Goal: Transaction & Acquisition: Purchase product/service

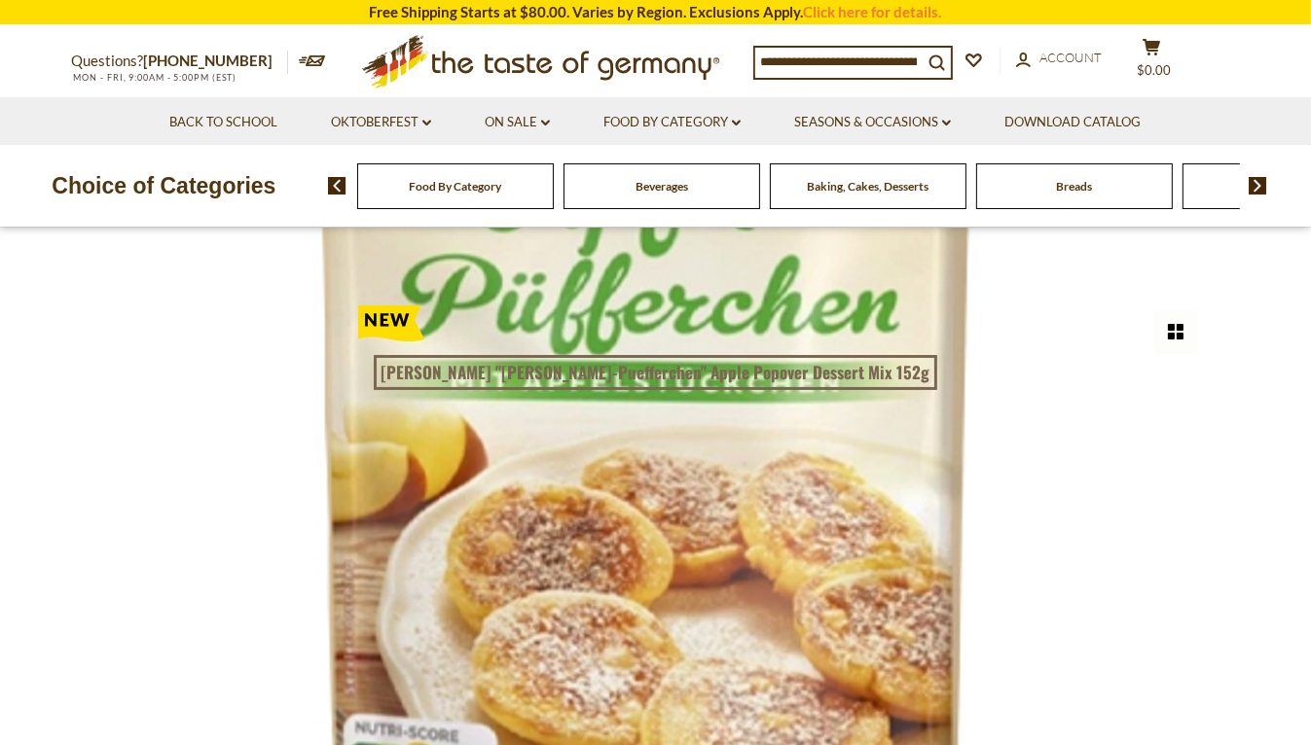
scroll to position [129, 0]
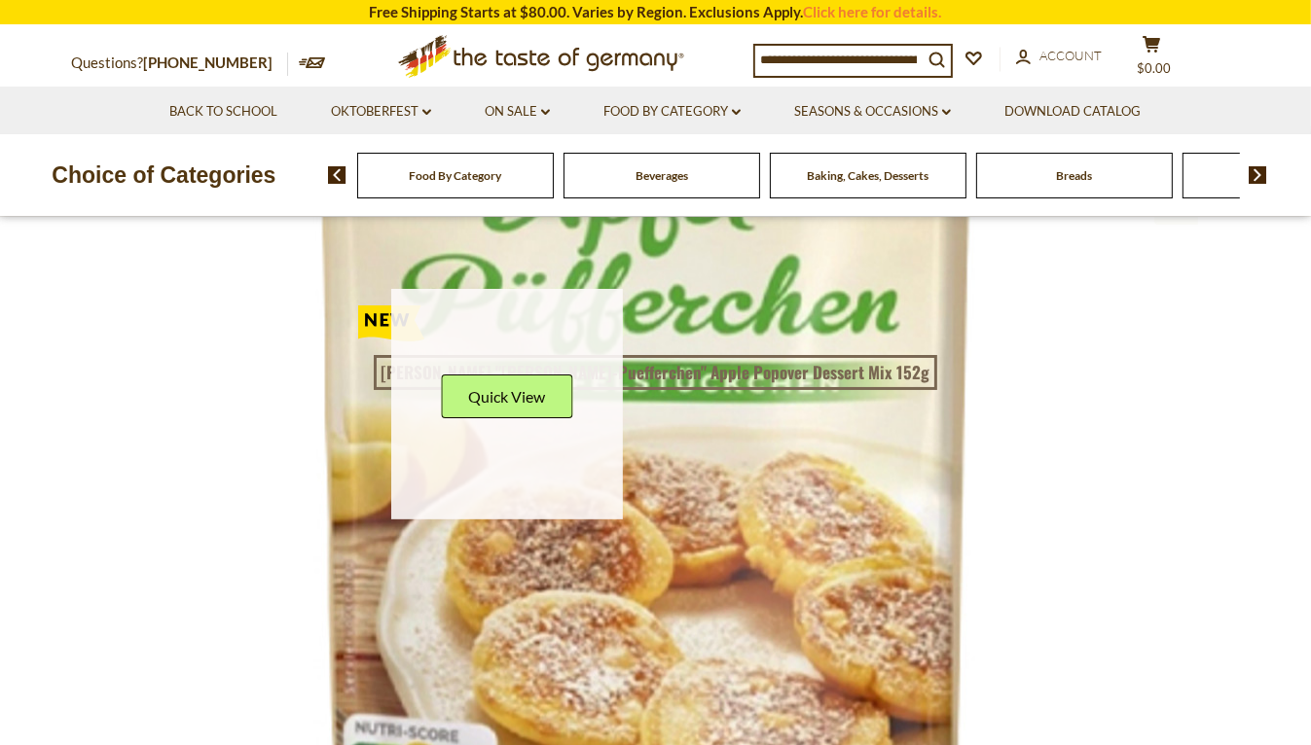
click at [520, 483] on link at bounding box center [507, 405] width 232 height 232
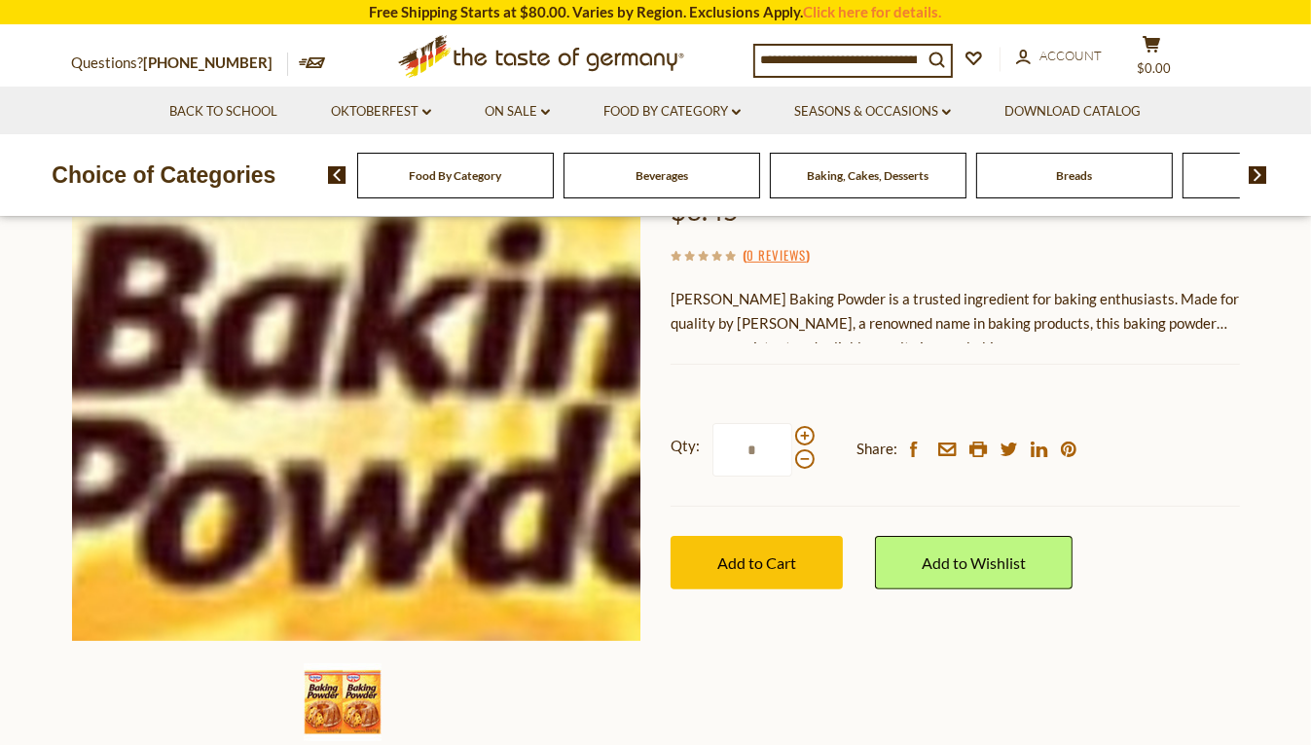
scroll to position [259, 0]
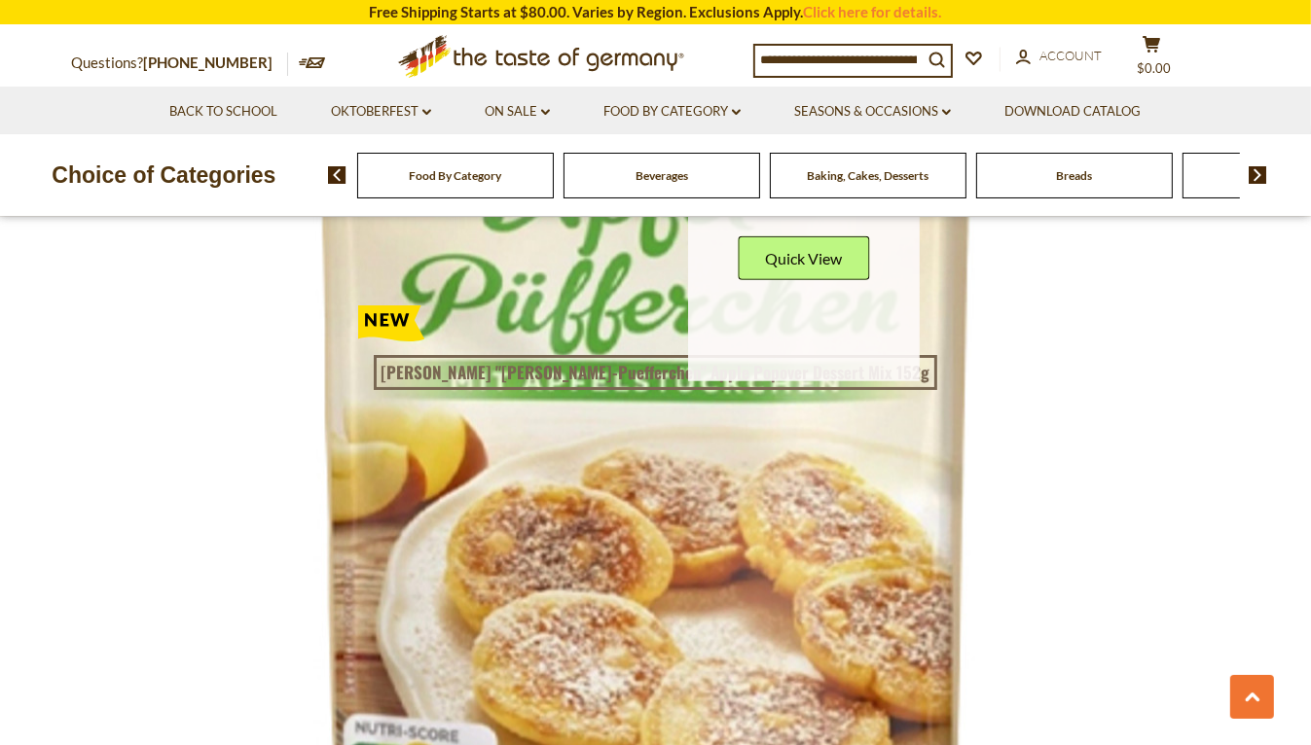
scroll to position [883, 0]
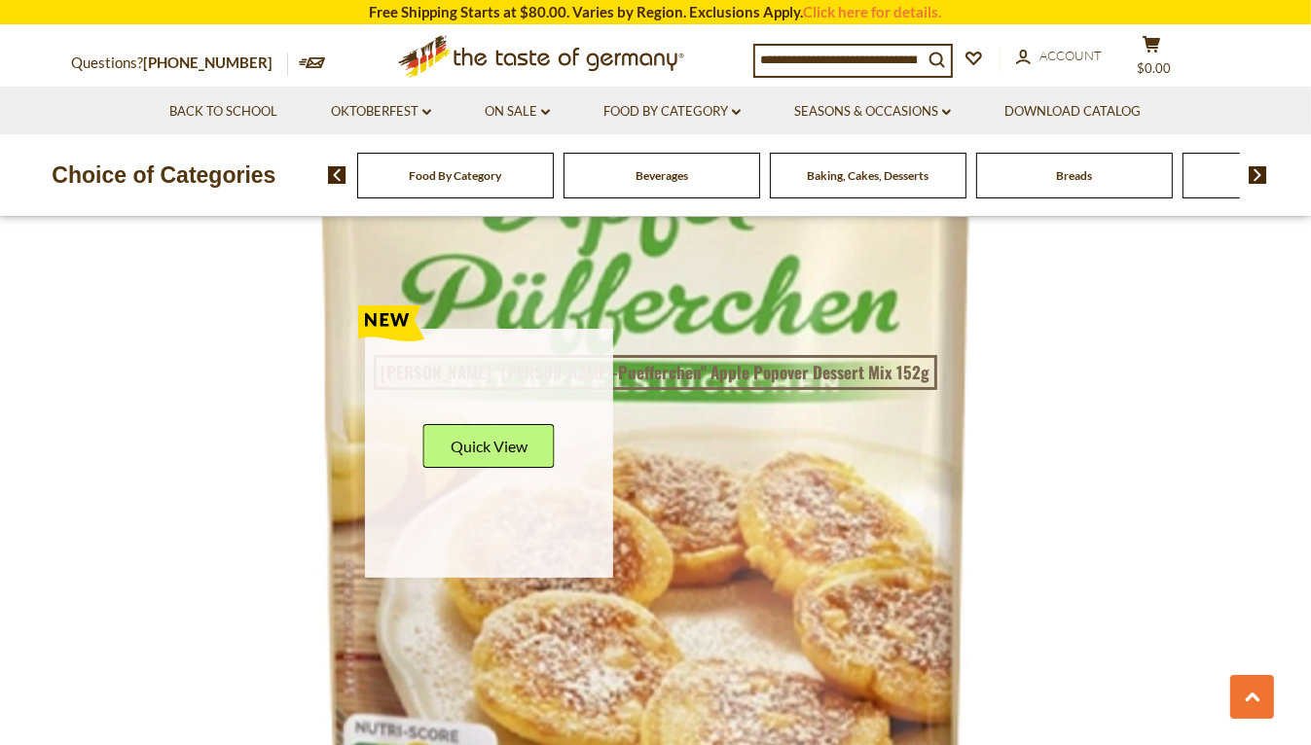
click at [418, 327] on icon at bounding box center [391, 319] width 67 height 46
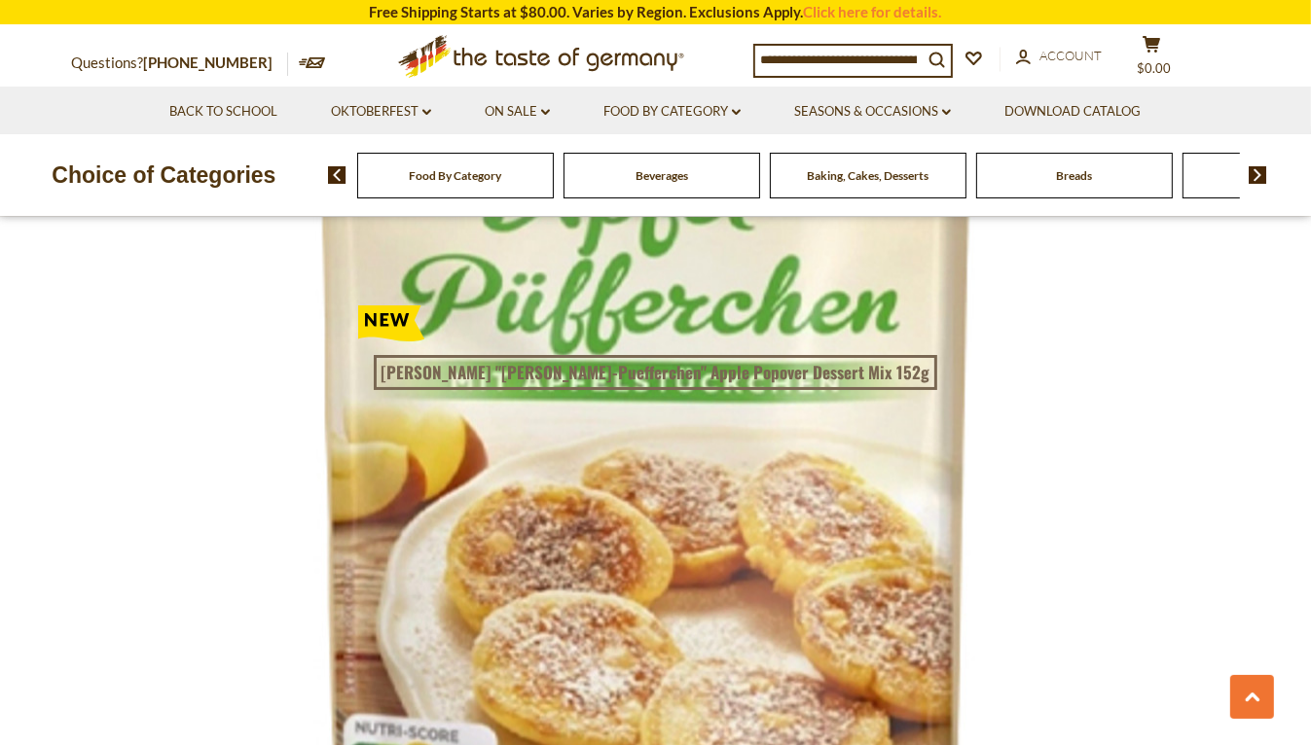
click at [402, 274] on article "Quick View Dr. Oetker Dr. Oetker Dry Instant Baking Yeast 3 Packets .25 oz per …" at bounding box center [507, 201] width 277 height 406
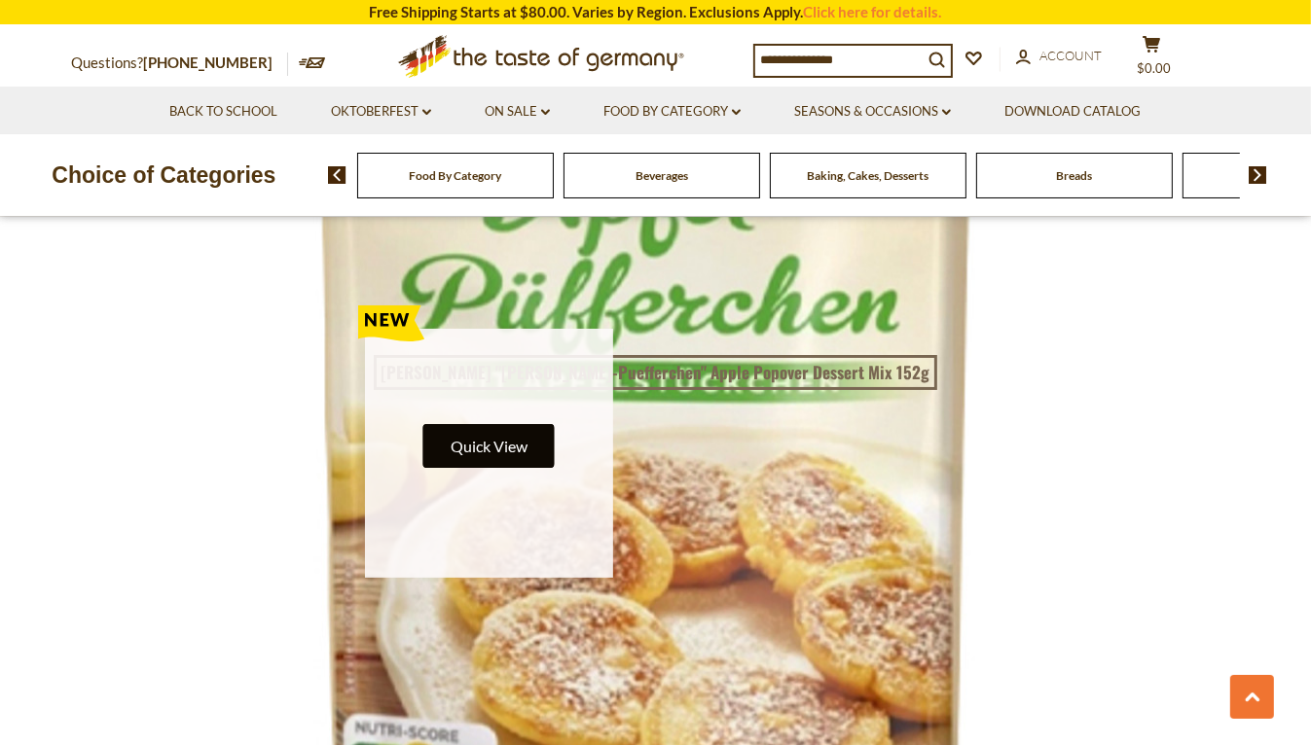
click at [472, 438] on button "Quick View" at bounding box center [488, 446] width 131 height 44
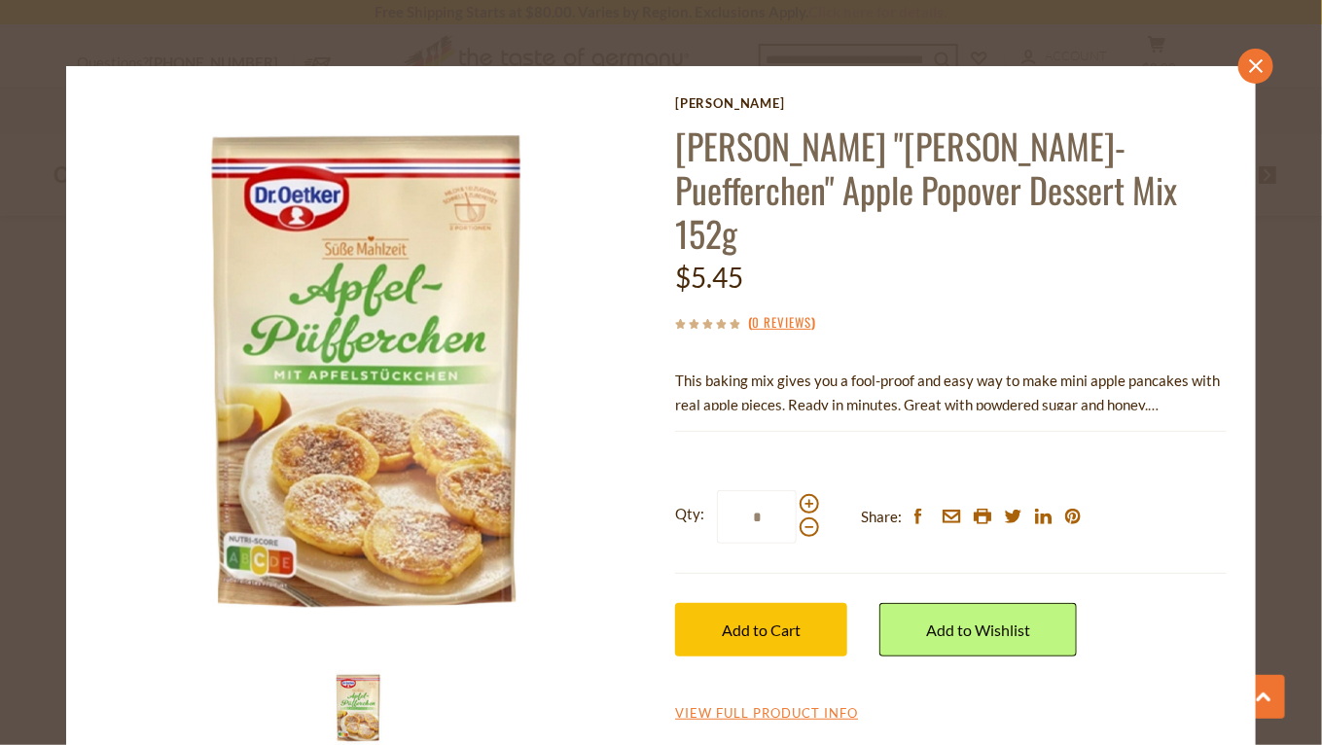
click at [1249, 72] on icon "close" at bounding box center [1256, 65] width 15 height 15
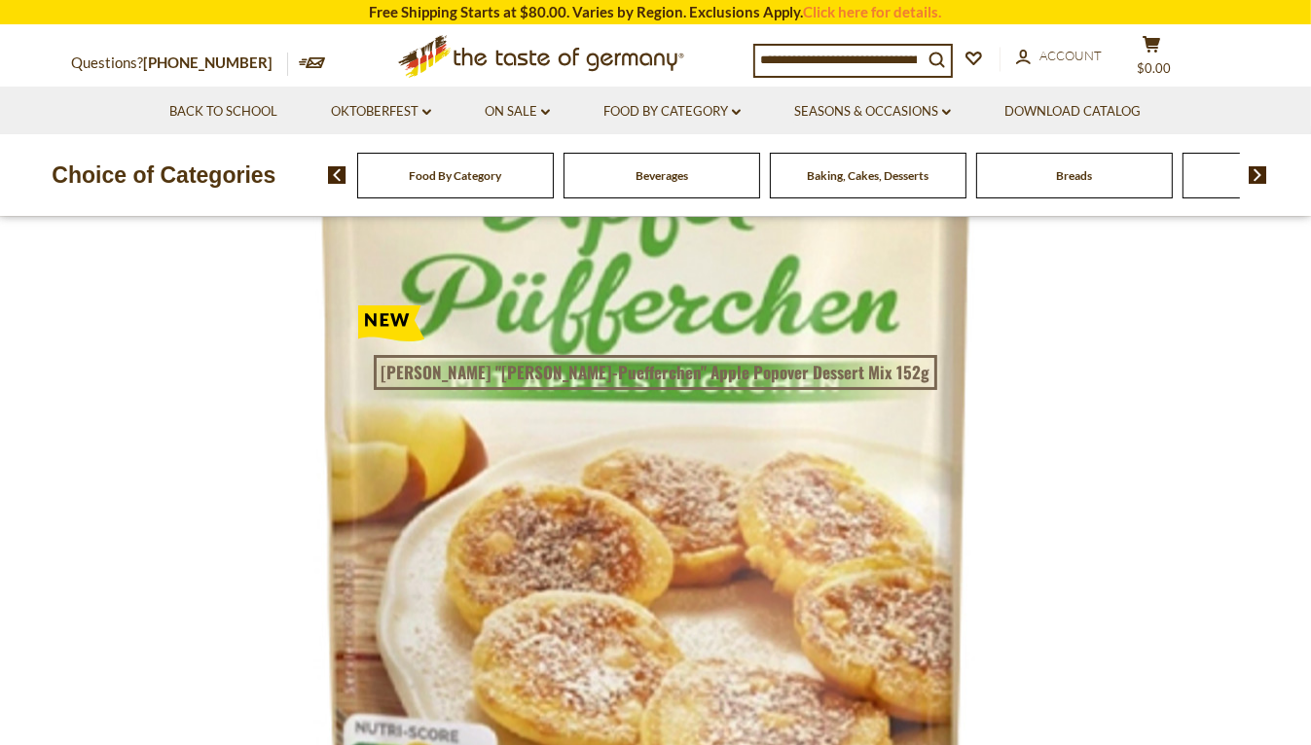
scroll to position [753, 0]
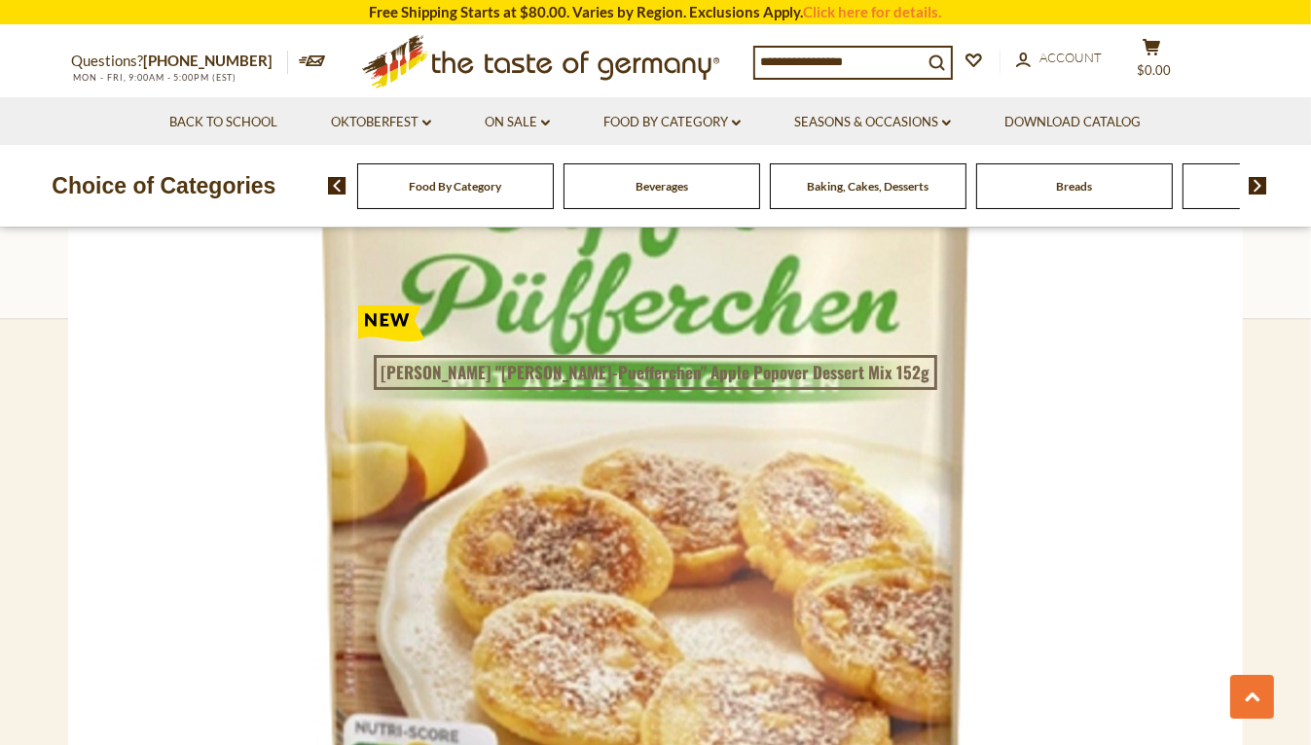
scroll to position [753, 0]
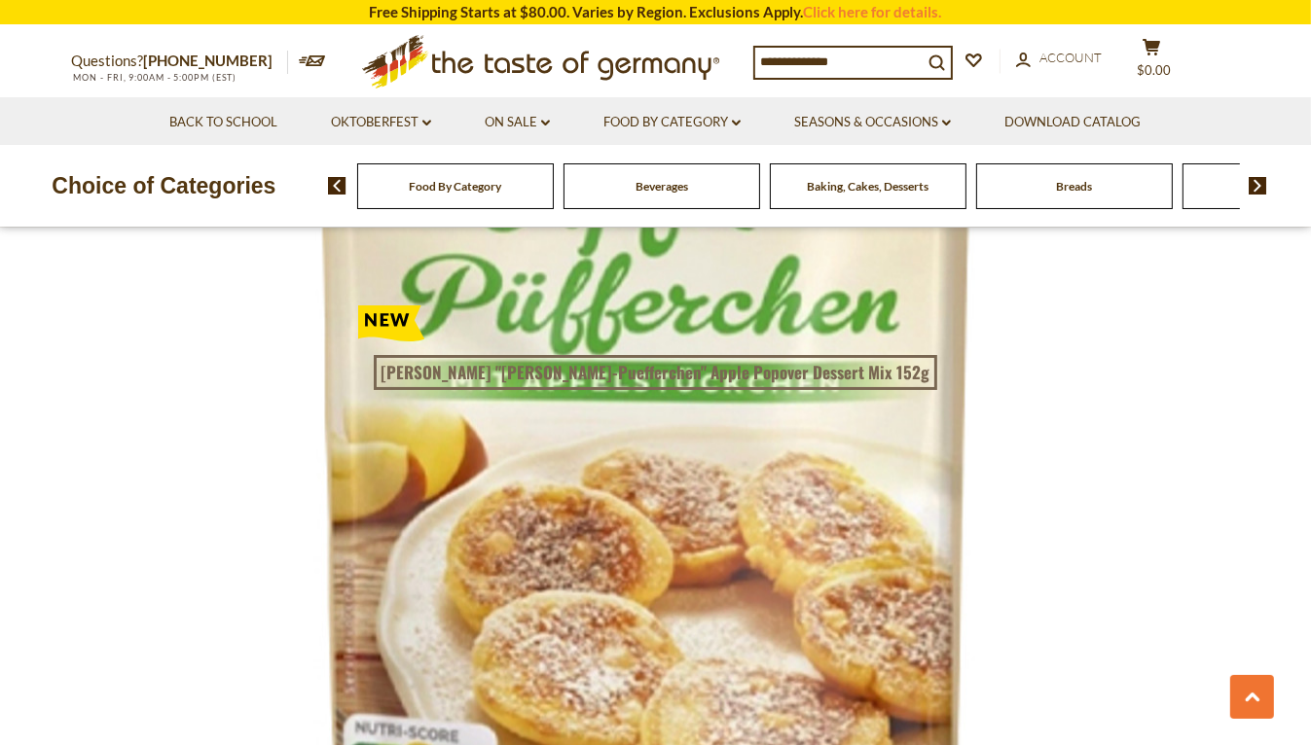
scroll to position [5000, 0]
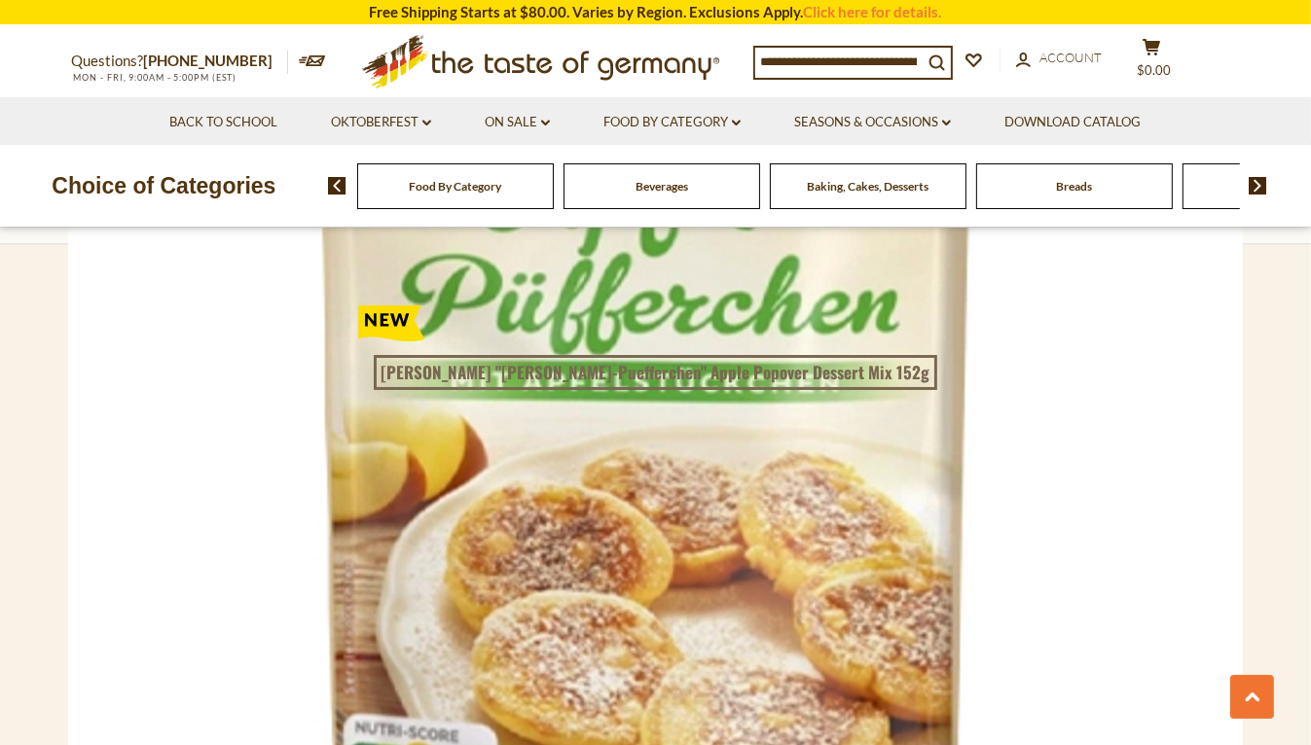
click at [609, 656] on div "Dr. Oetker Dr. Oetker "Apfel-Puefferchen" Apple Popover Dessert Mix 152g $5.45" at bounding box center [489, 656] width 298 height 50
drag, startPoint x: 609, startPoint y: 656, endPoint x: 755, endPoint y: 589, distance: 160.7
click at [752, 589] on div "Navigation HeaderMenu Brands Download Catalog HeaderMenu On Sale HeaderMenu Sum…" at bounding box center [656, 608] width 1168 height 660
click at [672, 668] on div "Navigation HeaderMenu Brands Download Catalog HeaderMenu On Sale HeaderMenu Sum…" at bounding box center [656, 608] width 1168 height 660
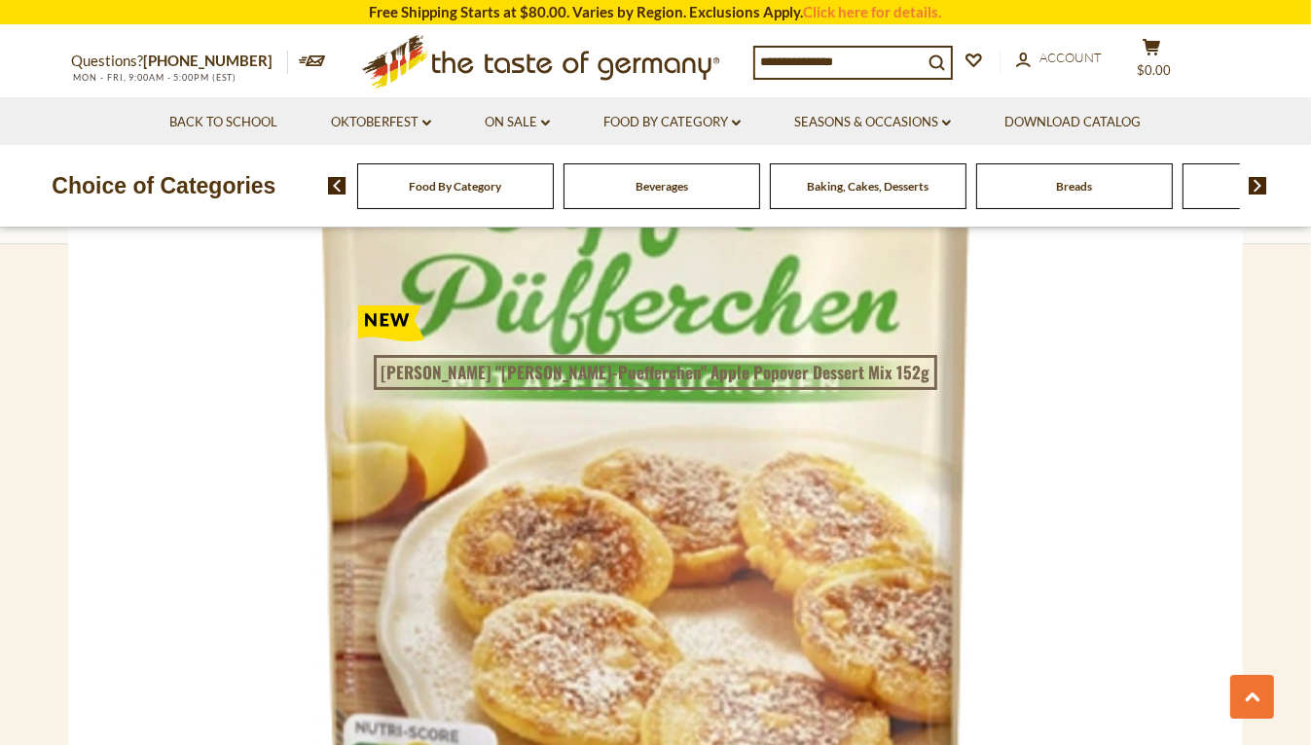
click at [670, 669] on div "Navigation HeaderMenu Brands Download Catalog HeaderMenu On Sale HeaderMenu Sum…" at bounding box center [656, 608] width 1168 height 660
click at [861, 546] on div "Navigation HeaderMenu Brands Download Catalog HeaderMenu On Sale HeaderMenu Sum…" at bounding box center [656, 608] width 1168 height 660
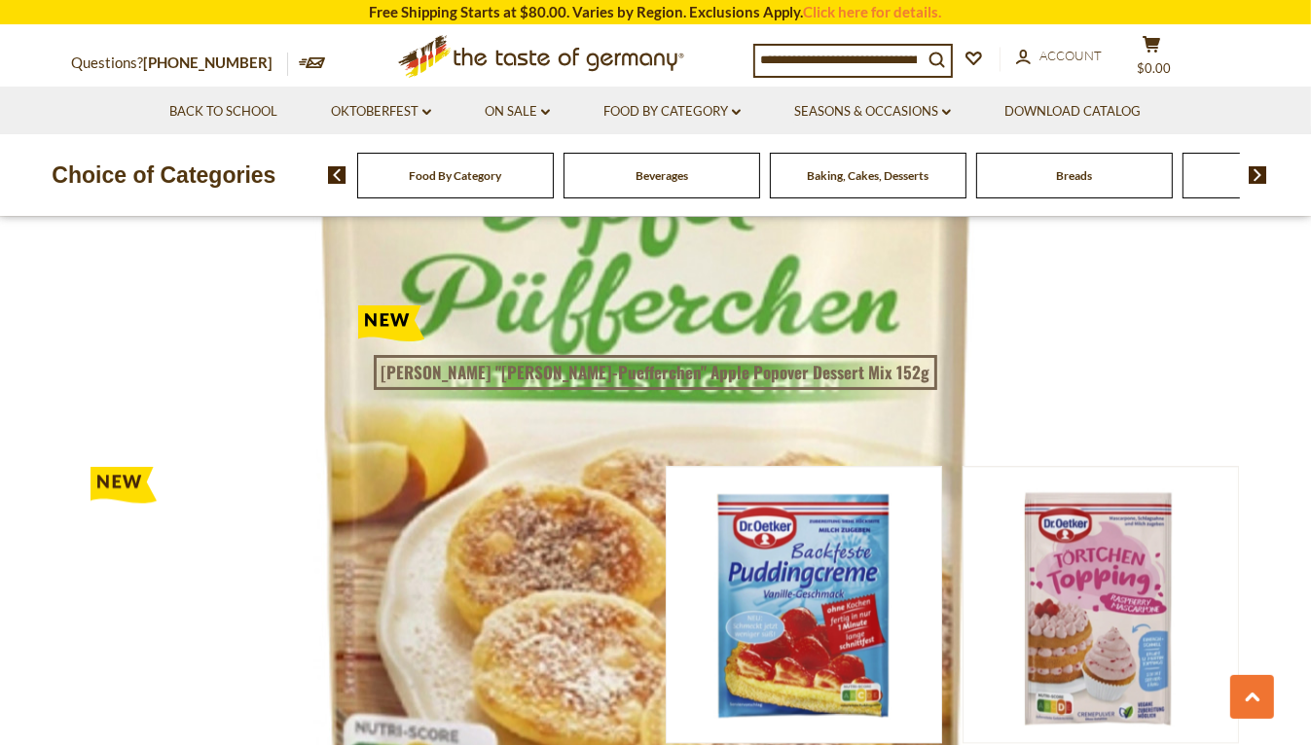
scroll to position [3741, 0]
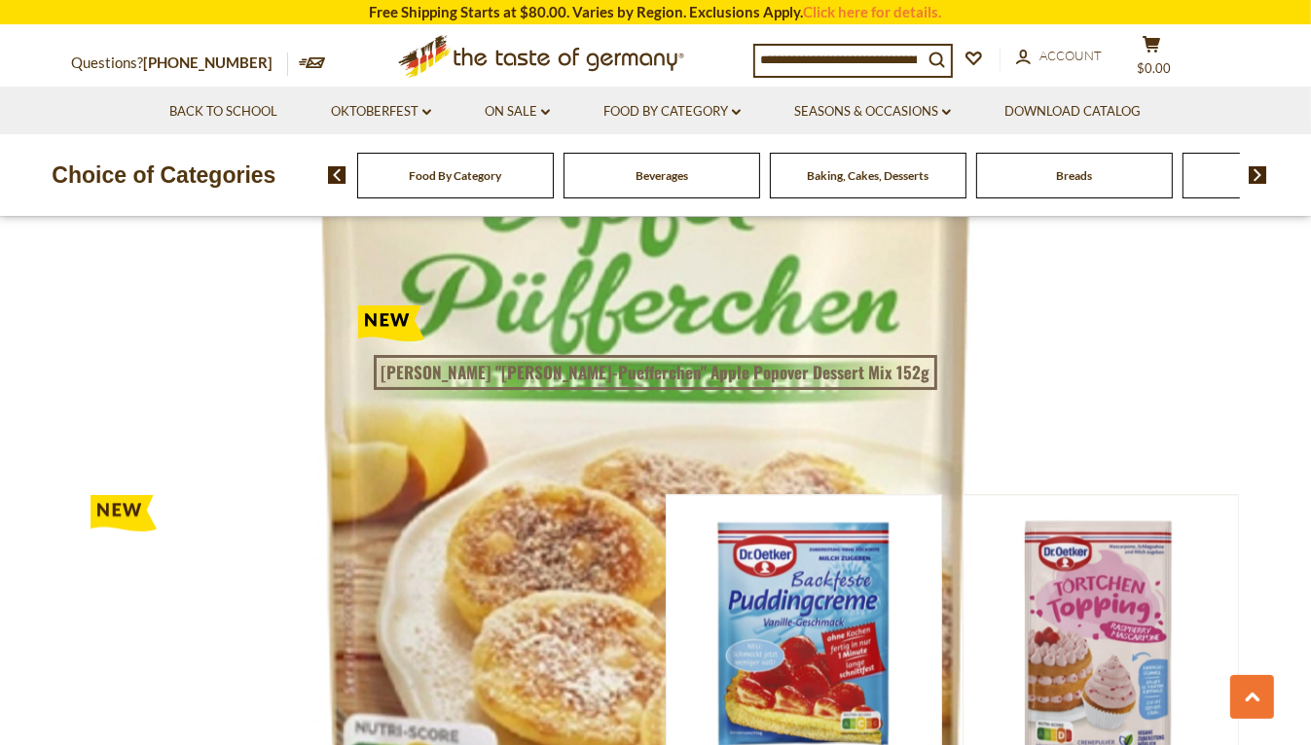
click at [864, 174] on span "Baking, Cakes, Desserts" at bounding box center [868, 175] width 122 height 15
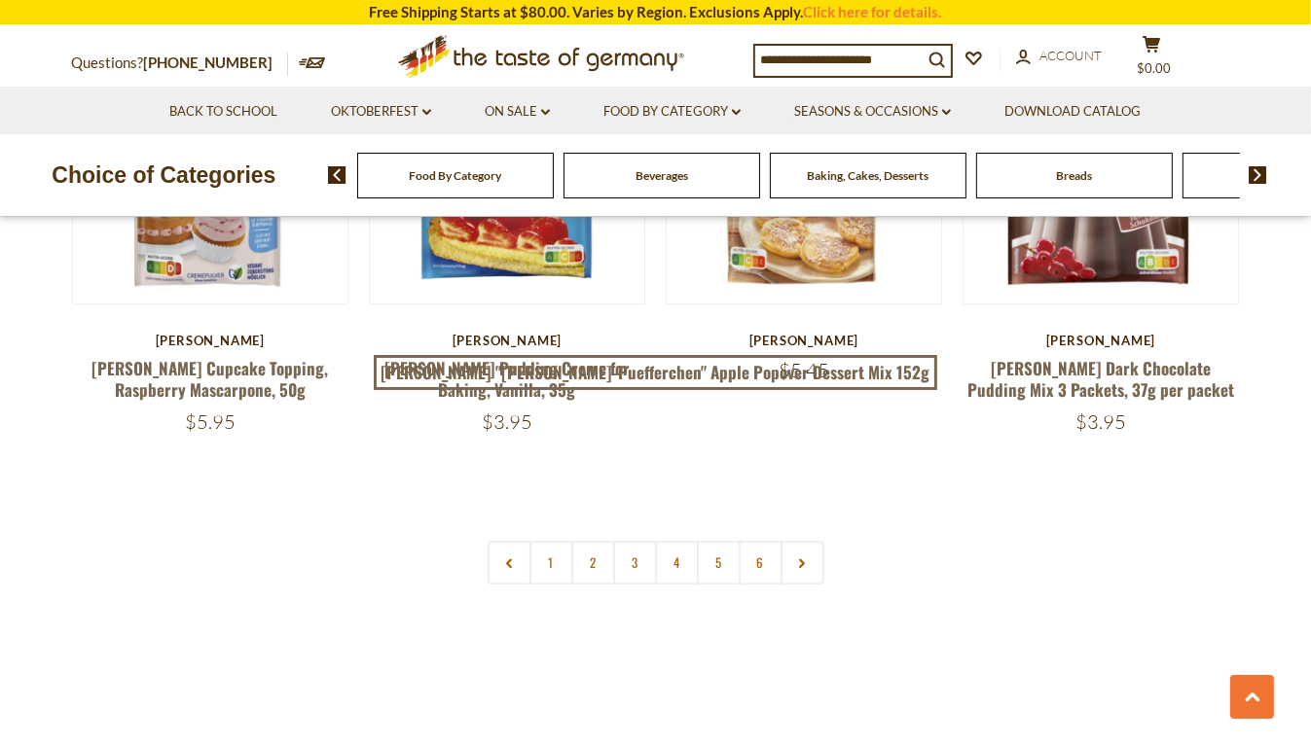
scroll to position [4671, 0]
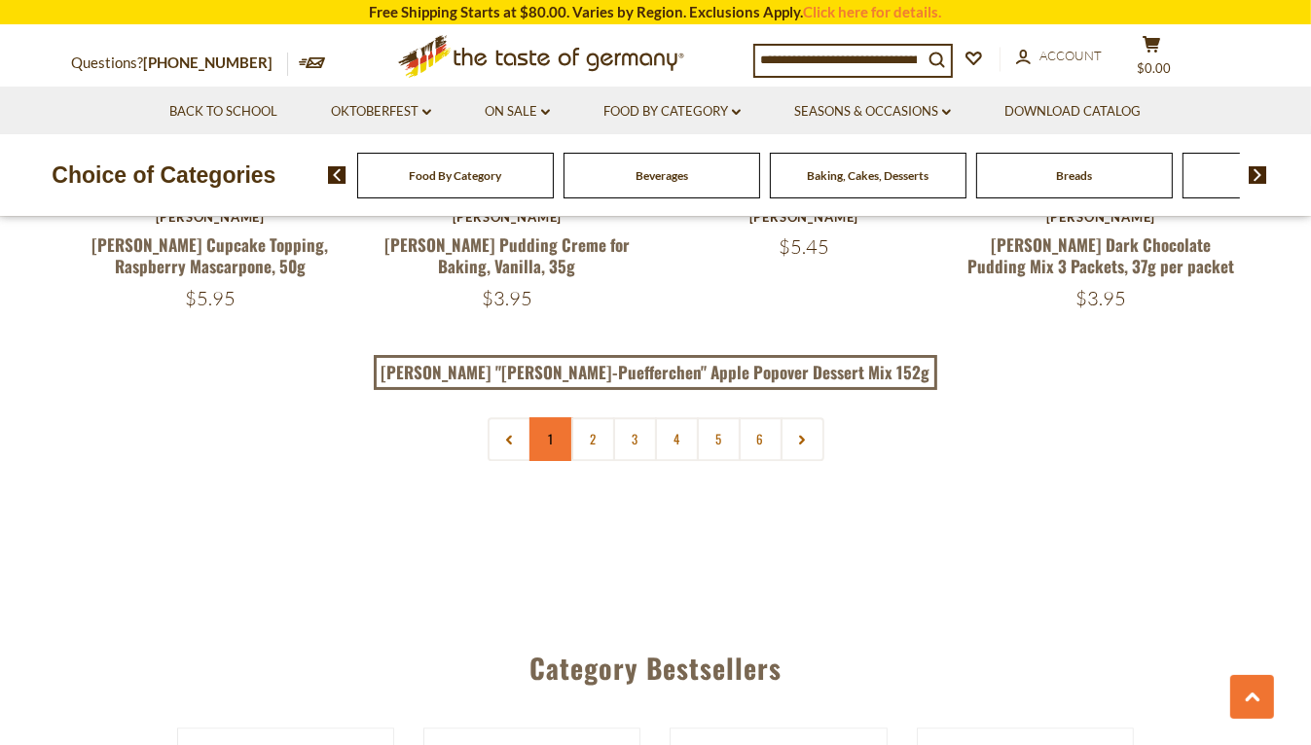
click at [537, 417] on link "1" at bounding box center [551, 439] width 44 height 44
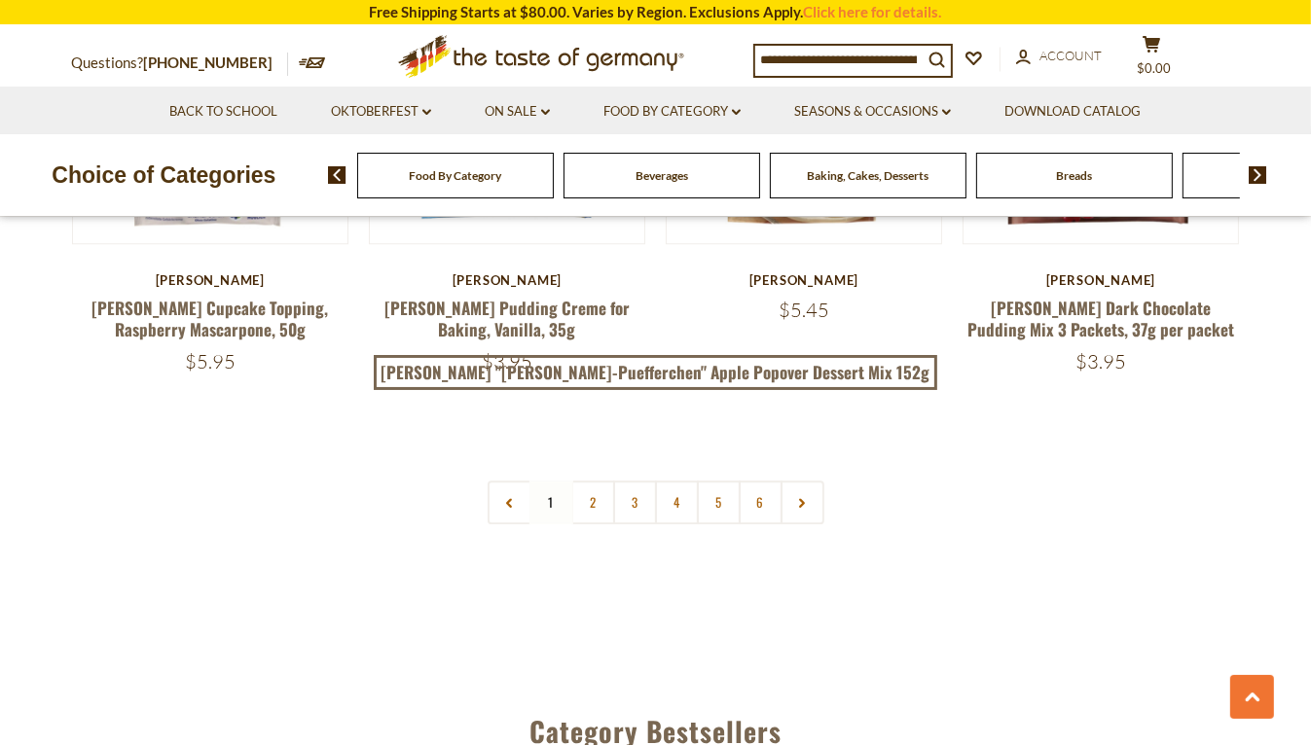
scroll to position [4622, 0]
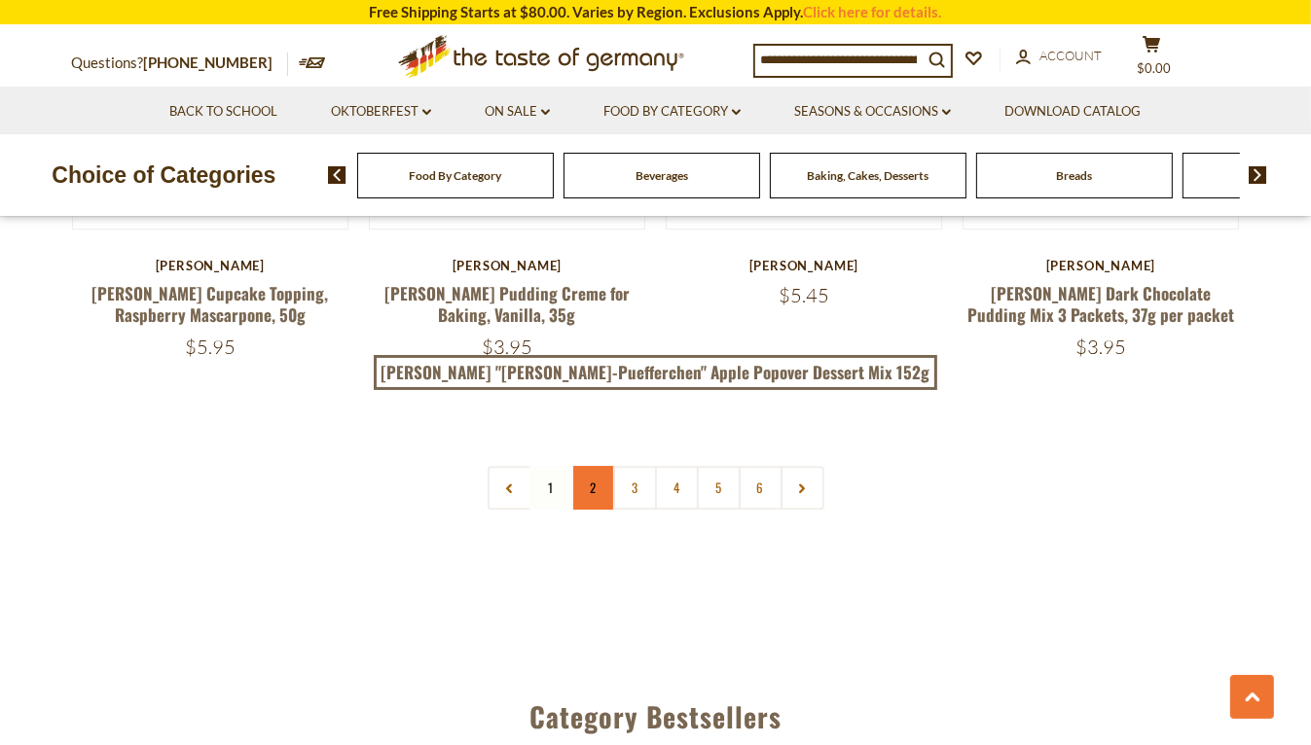
click at [594, 466] on link "2" at bounding box center [593, 488] width 44 height 44
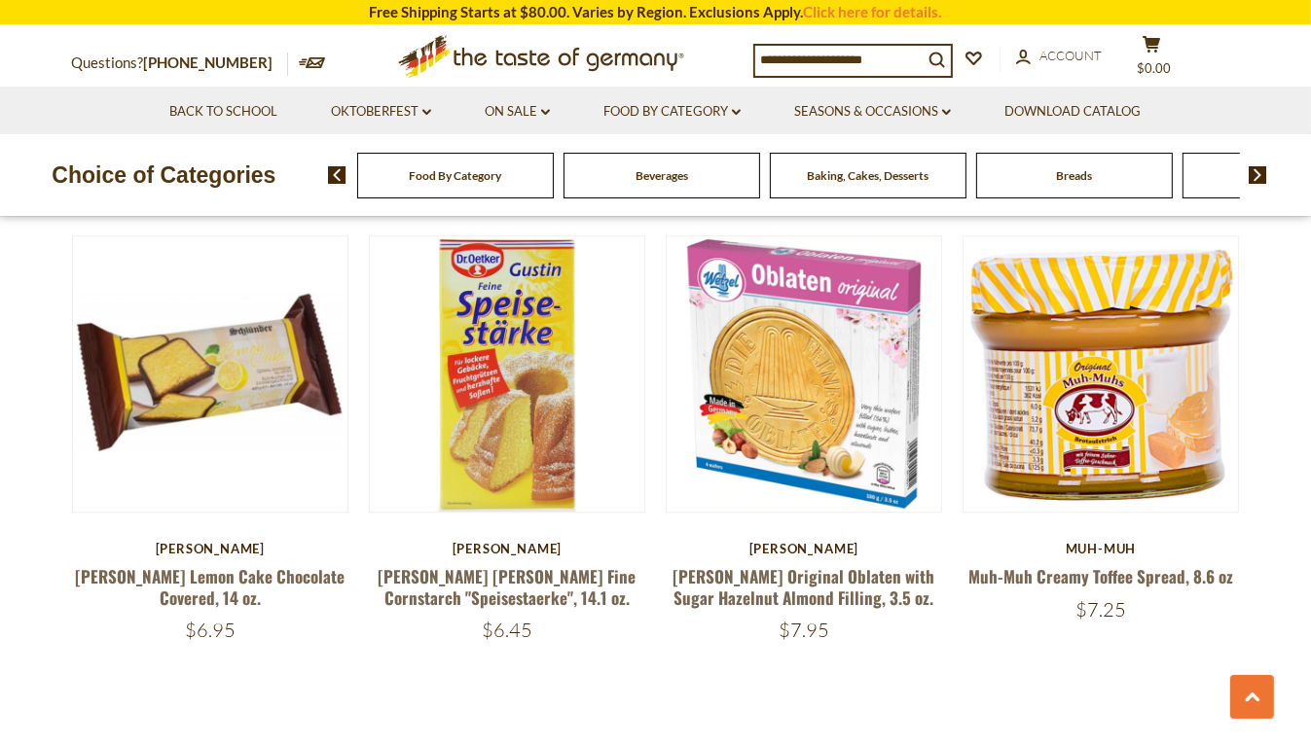
scroll to position [4573, 0]
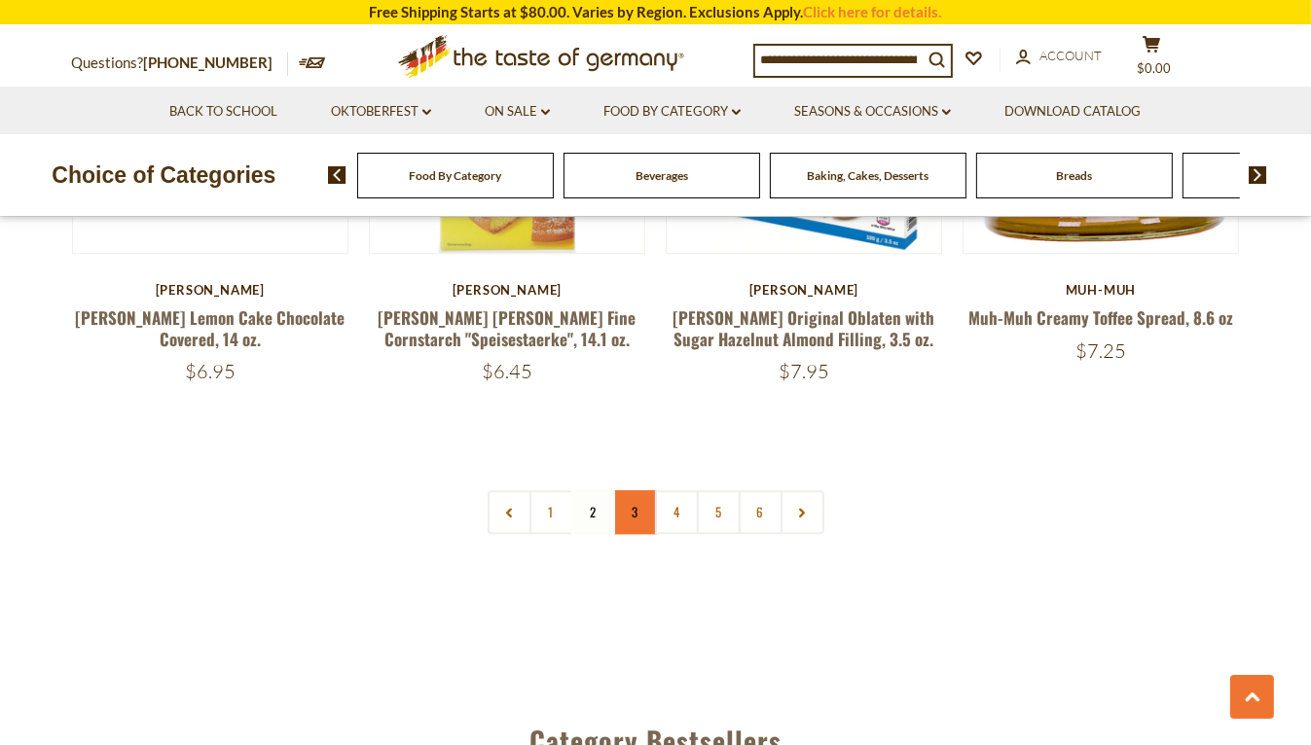
click at [634, 490] on link "3" at bounding box center [635, 512] width 44 height 44
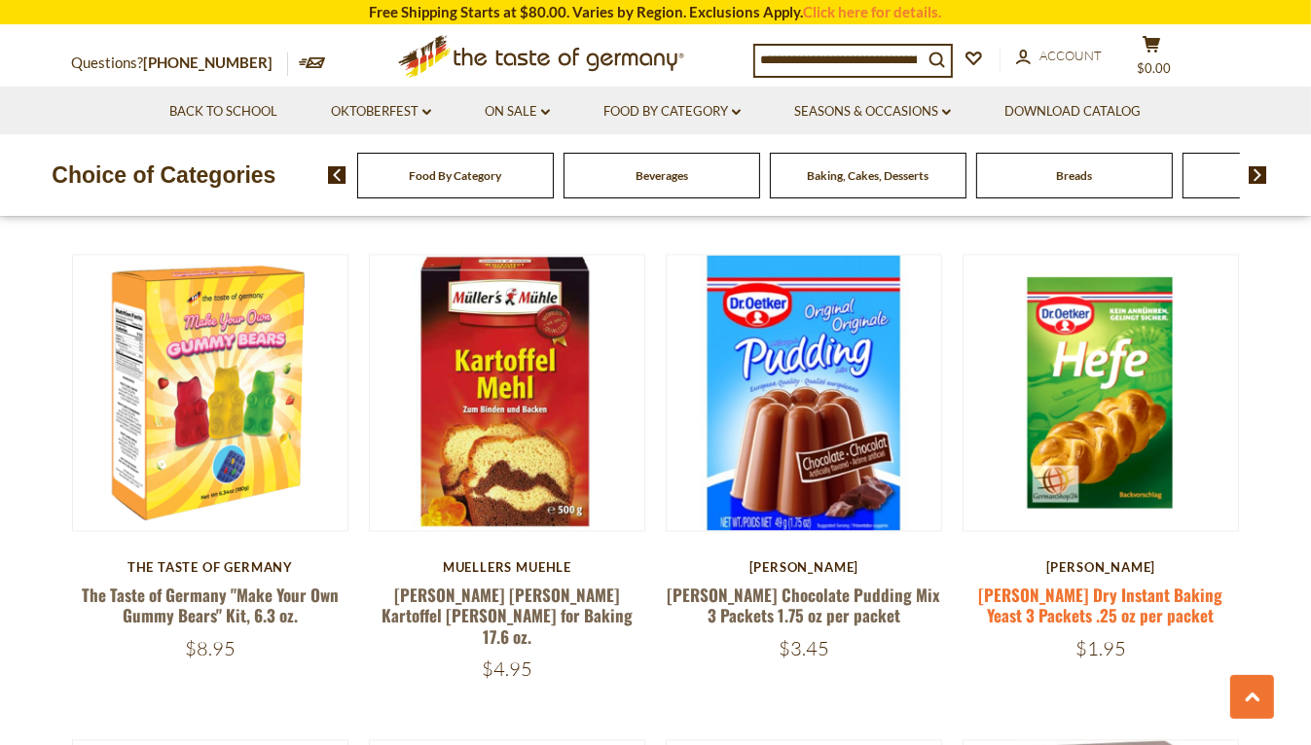
scroll to position [3406, 0]
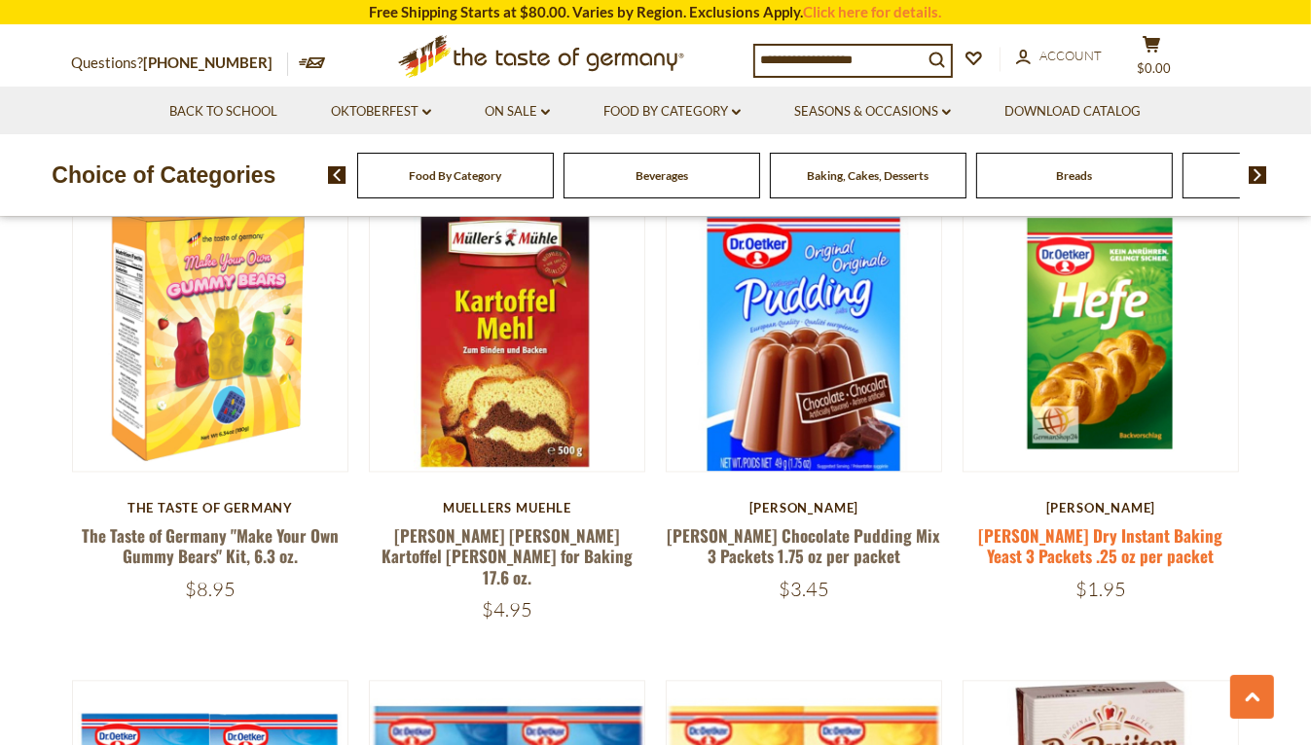
click at [1121, 524] on link "[PERSON_NAME] Dry Instant Baking Yeast 3 Packets .25 oz per packet" at bounding box center [1101, 546] width 244 height 45
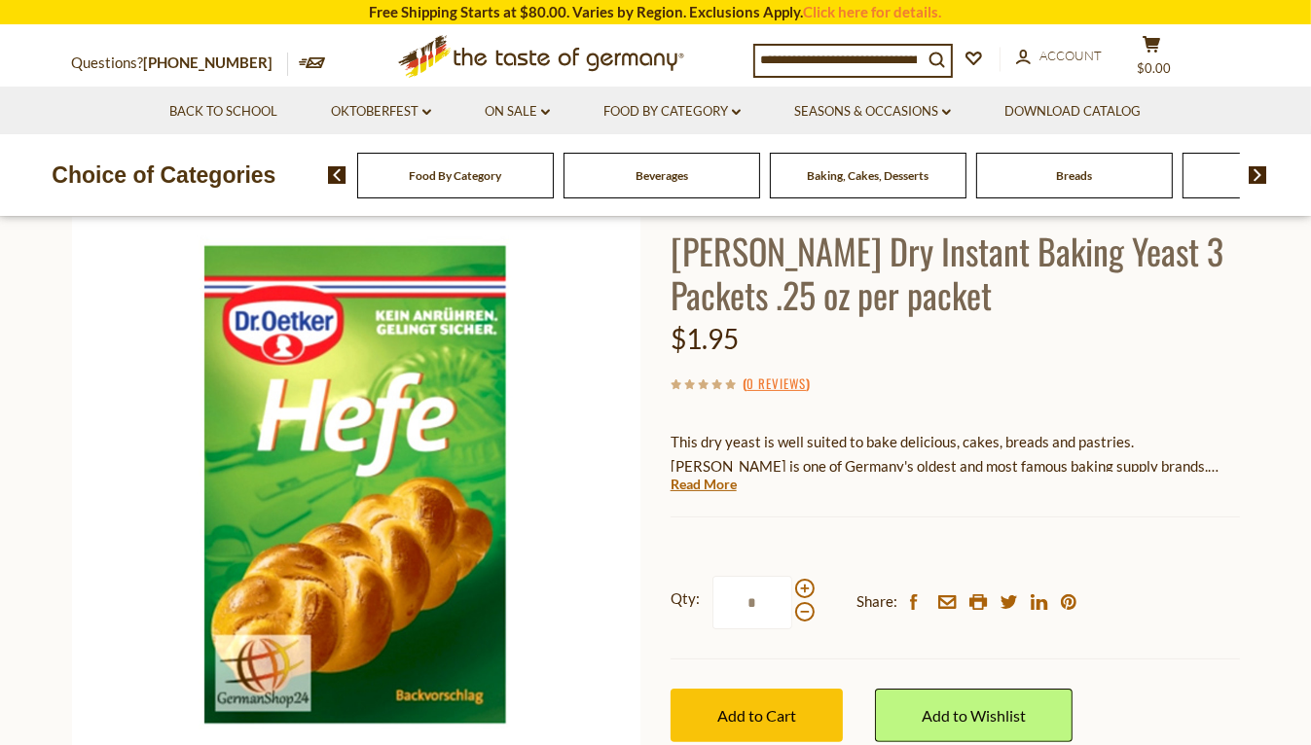
scroll to position [259, 0]
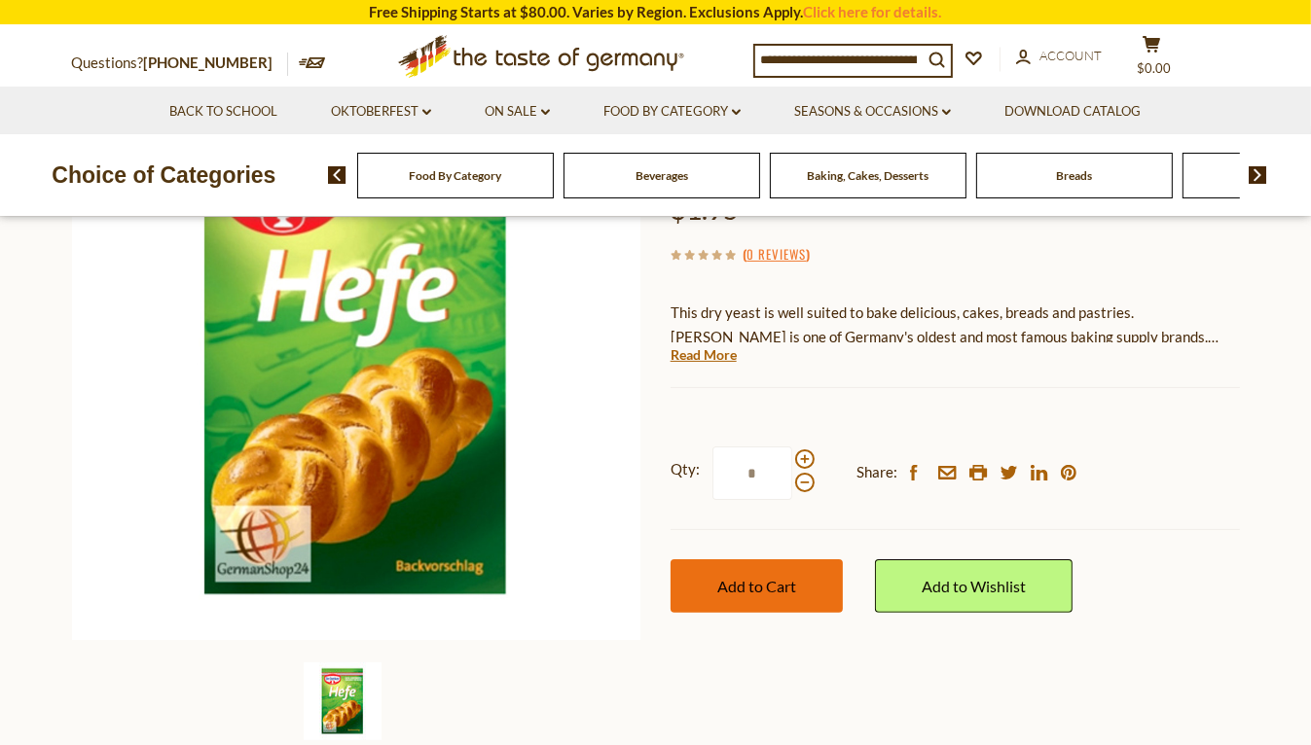
click at [802, 574] on button "Add to Cart" at bounding box center [756, 587] width 172 height 54
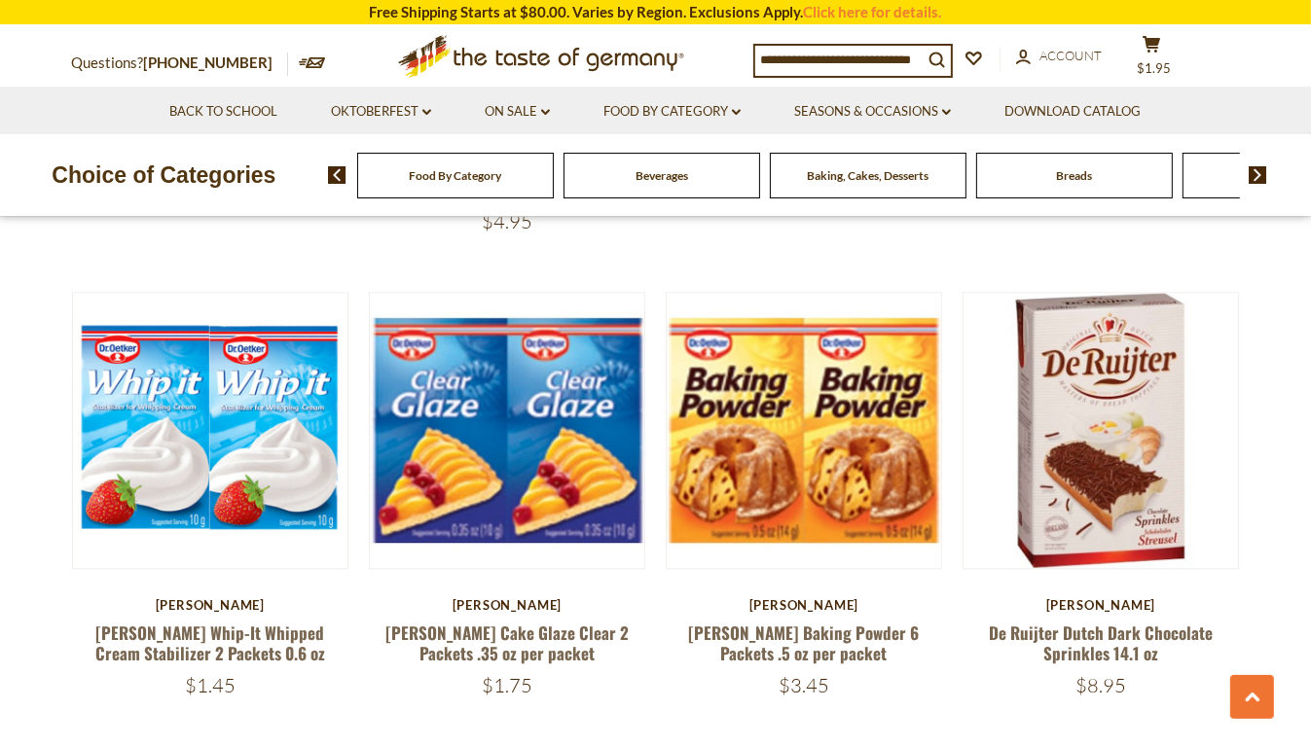
scroll to position [3795, 0]
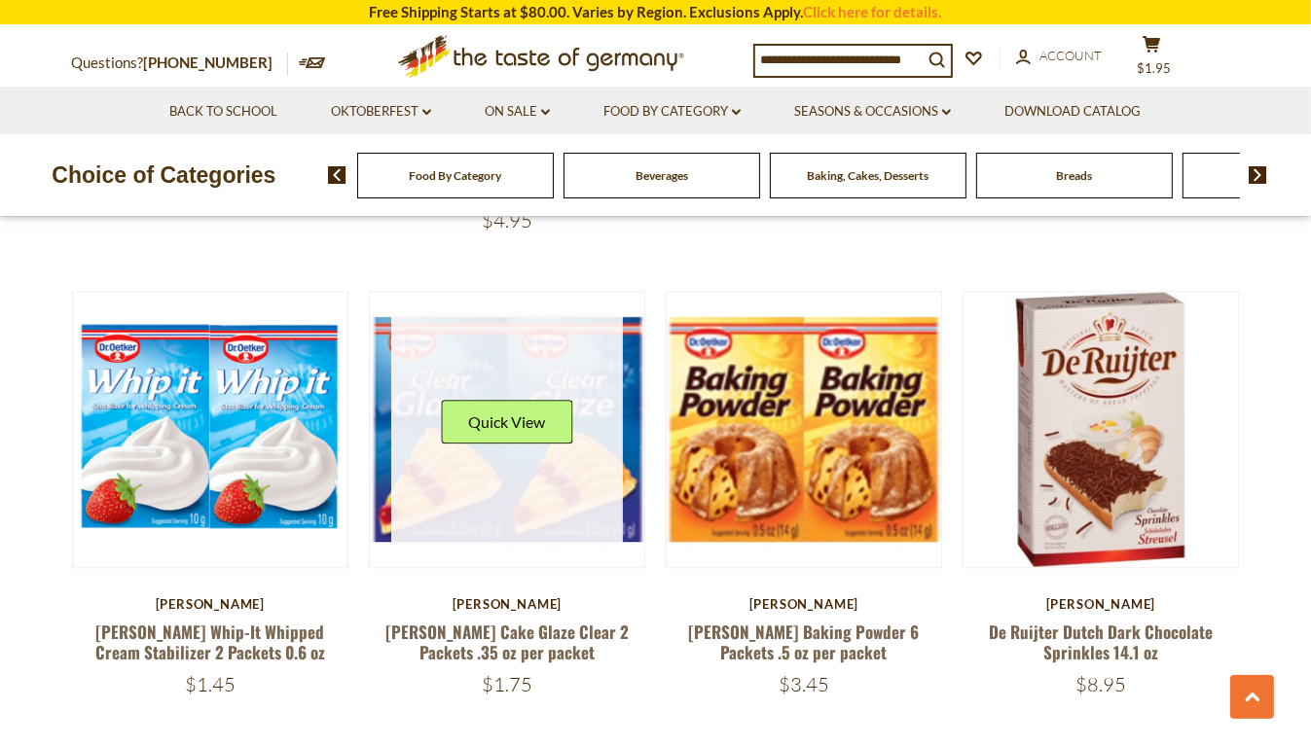
click at [533, 442] on link at bounding box center [507, 429] width 232 height 232
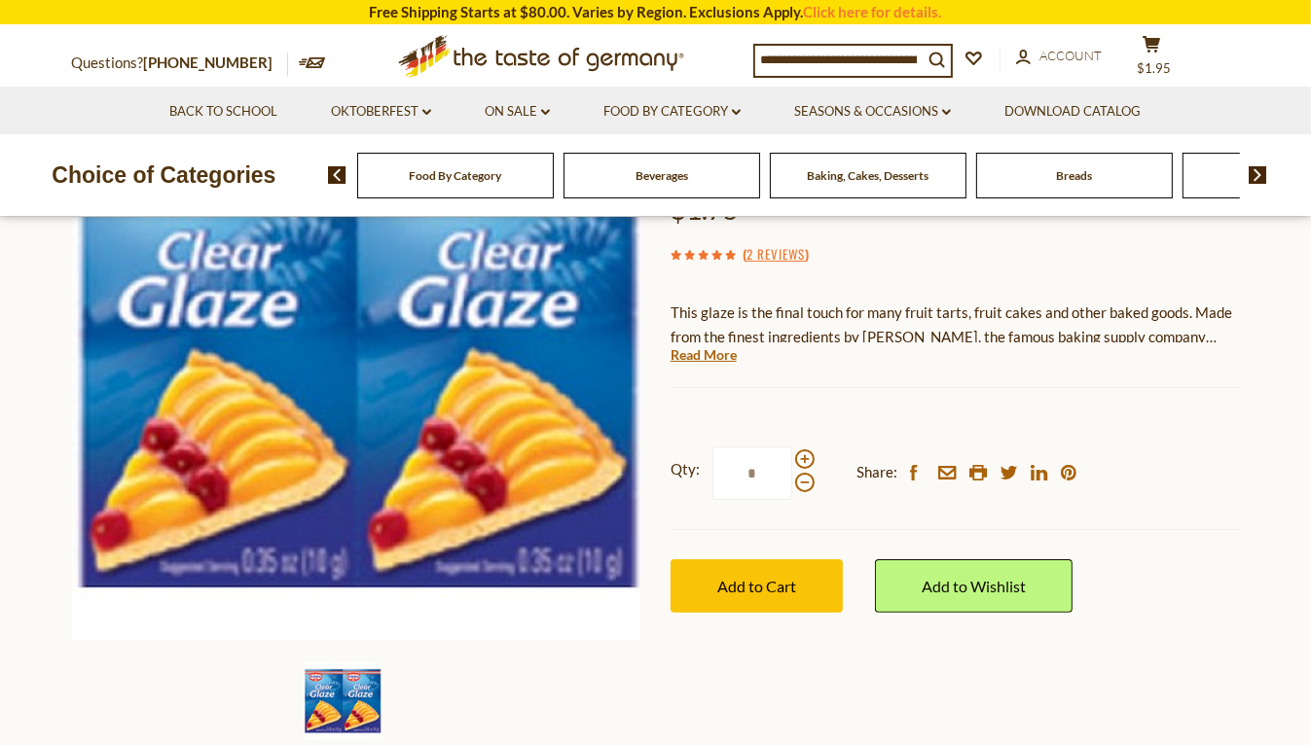
scroll to position [389, 0]
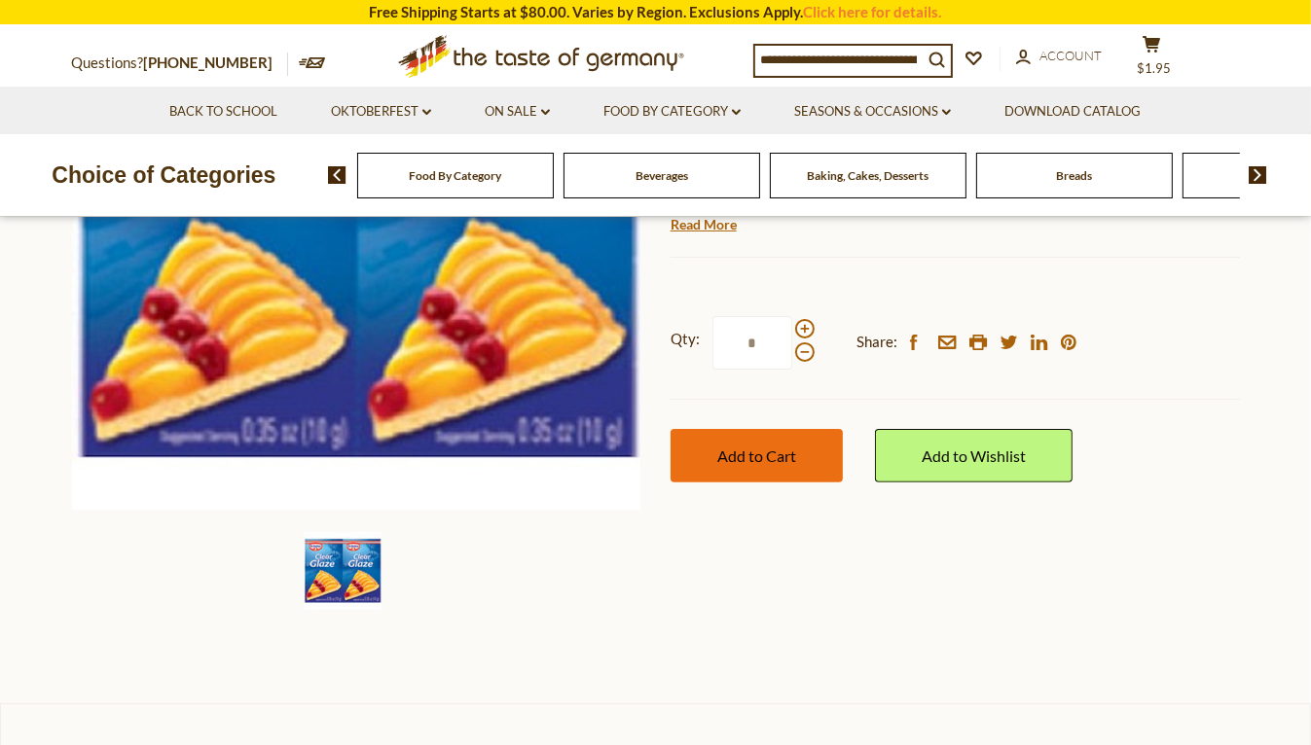
click at [758, 456] on span "Add to Cart" at bounding box center [756, 456] width 79 height 18
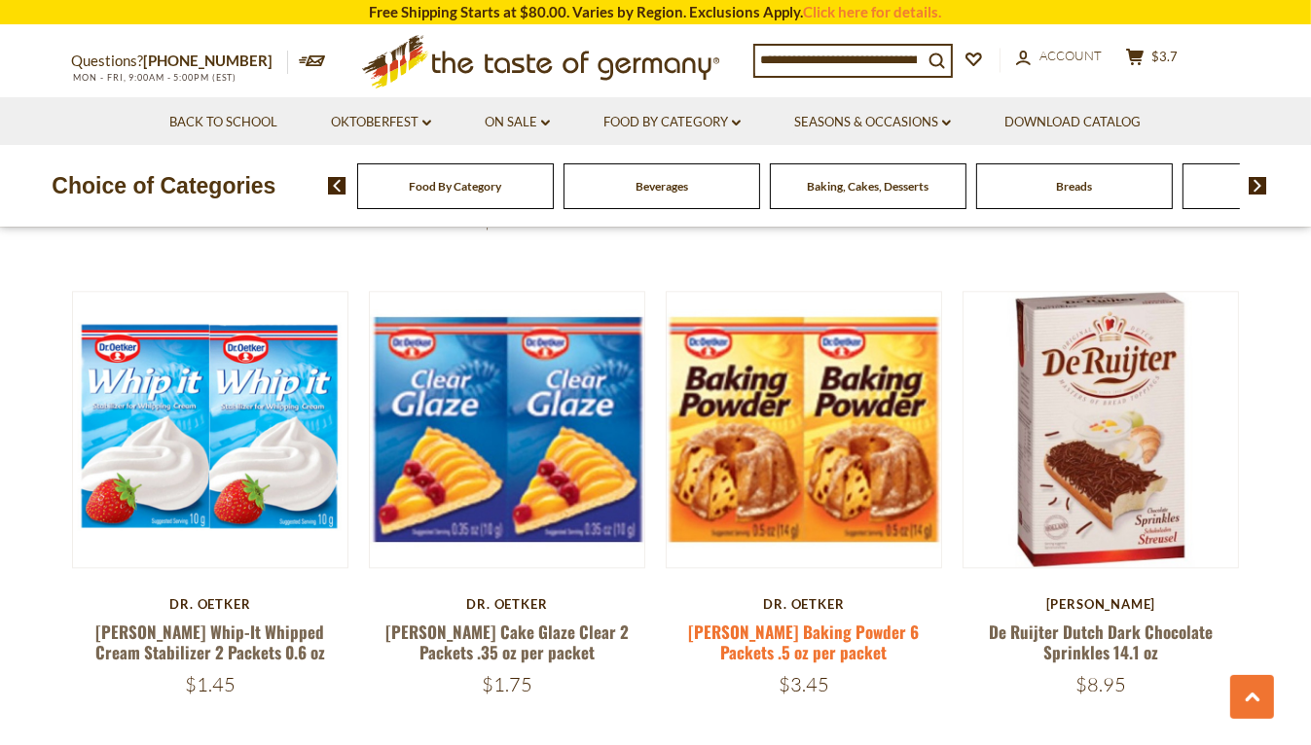
click at [828, 620] on link "[PERSON_NAME] Baking Powder 6 Packets .5 oz per packet" at bounding box center [804, 642] width 231 height 45
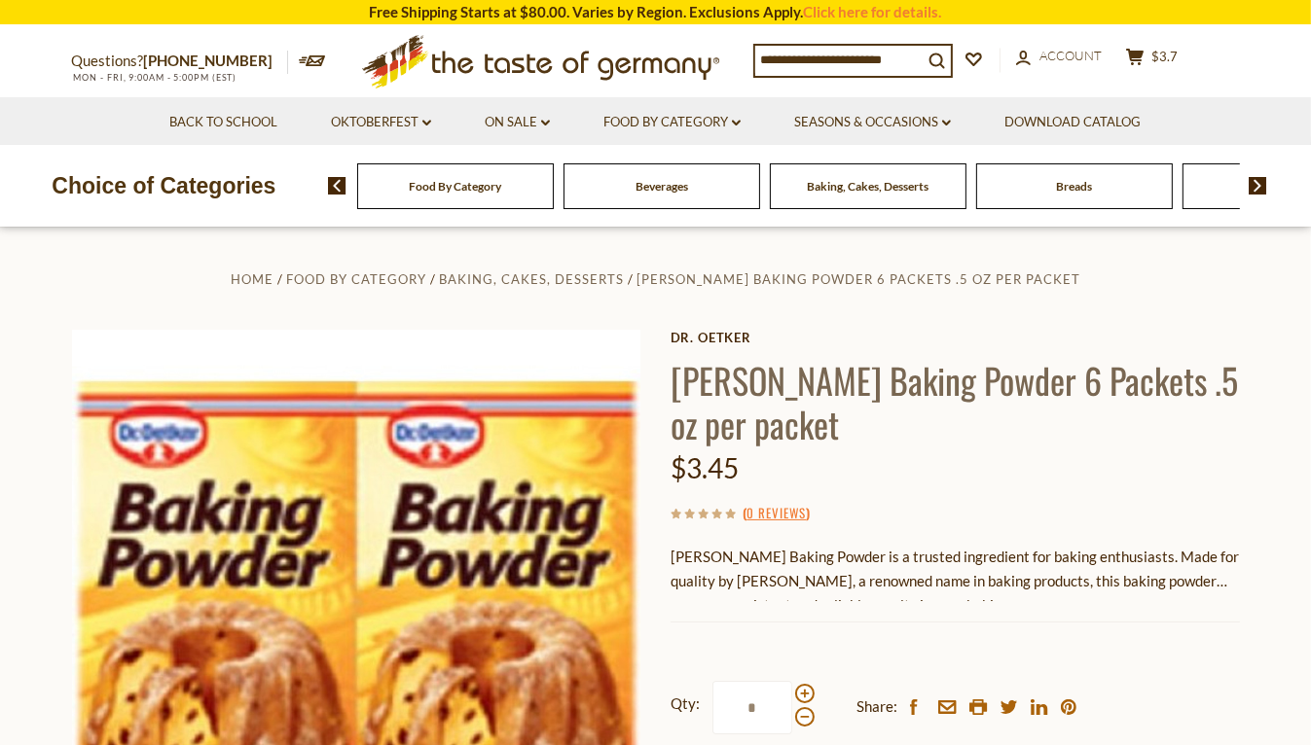
scroll to position [129, 0]
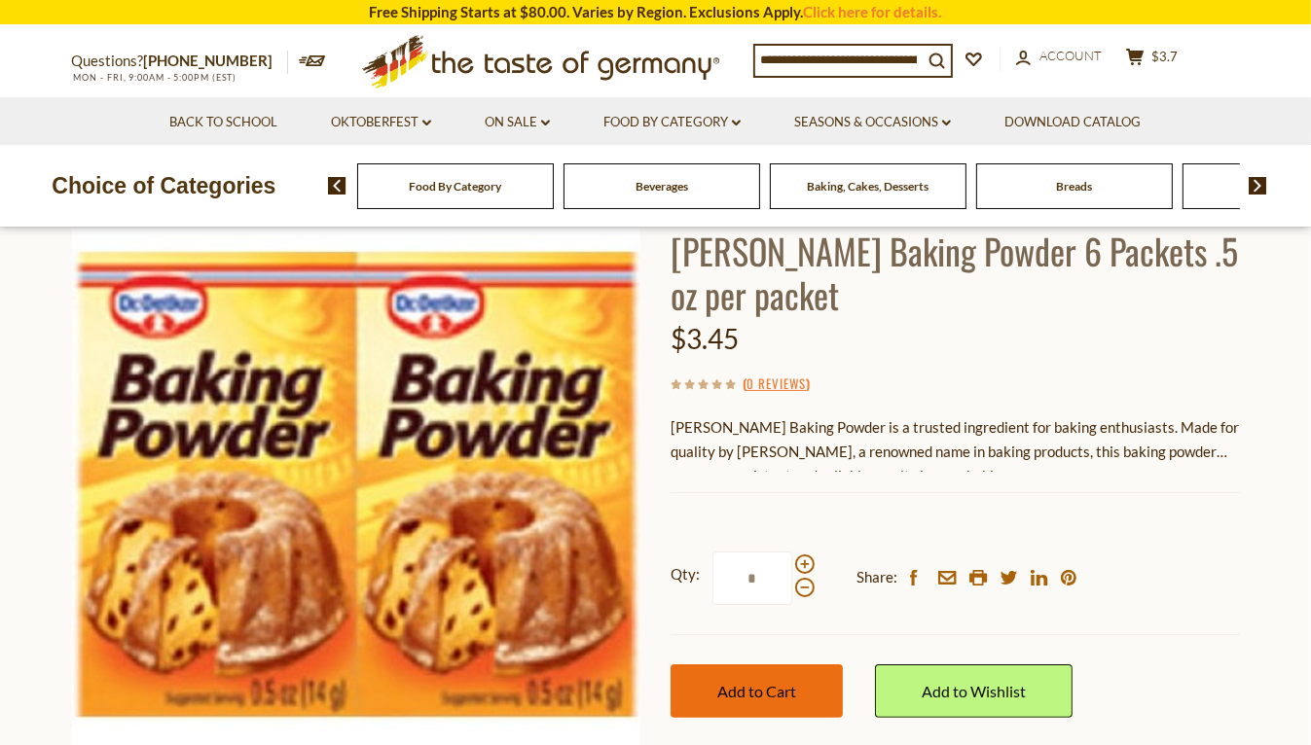
click at [761, 682] on span "Add to Cart" at bounding box center [756, 691] width 79 height 18
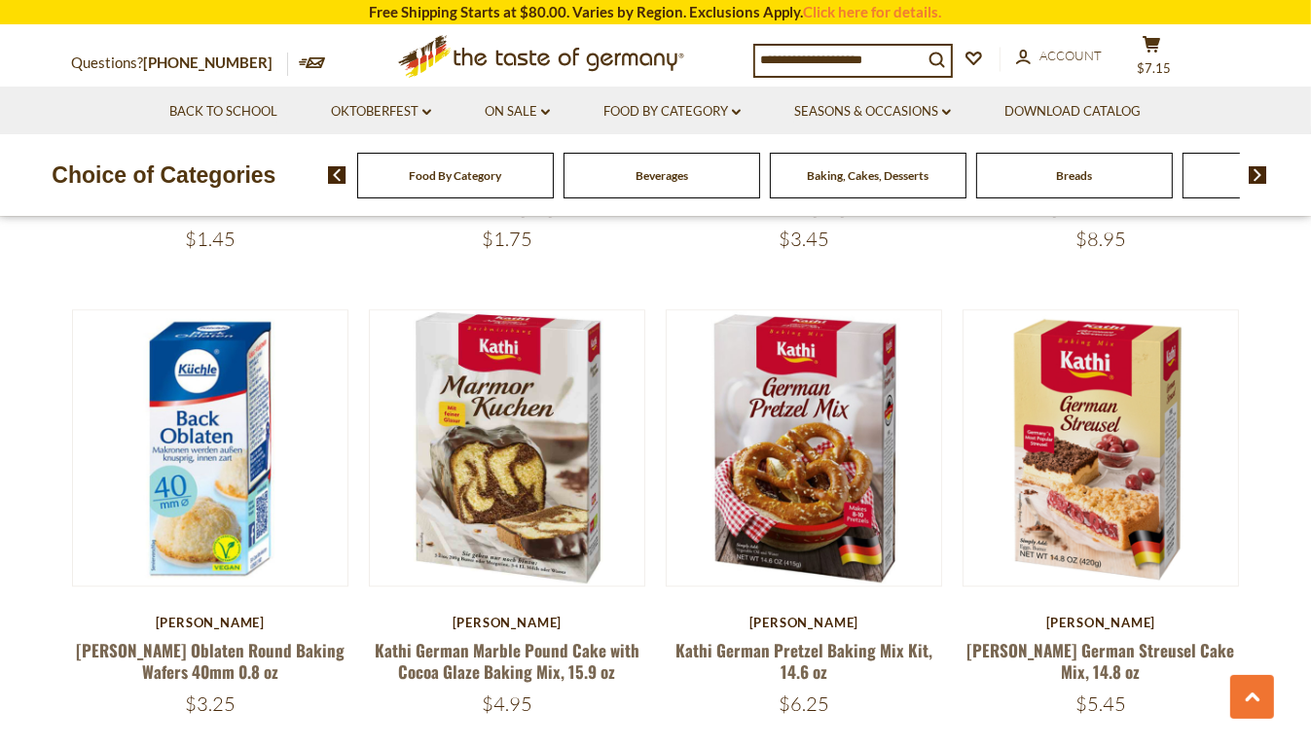
scroll to position [4315, 0]
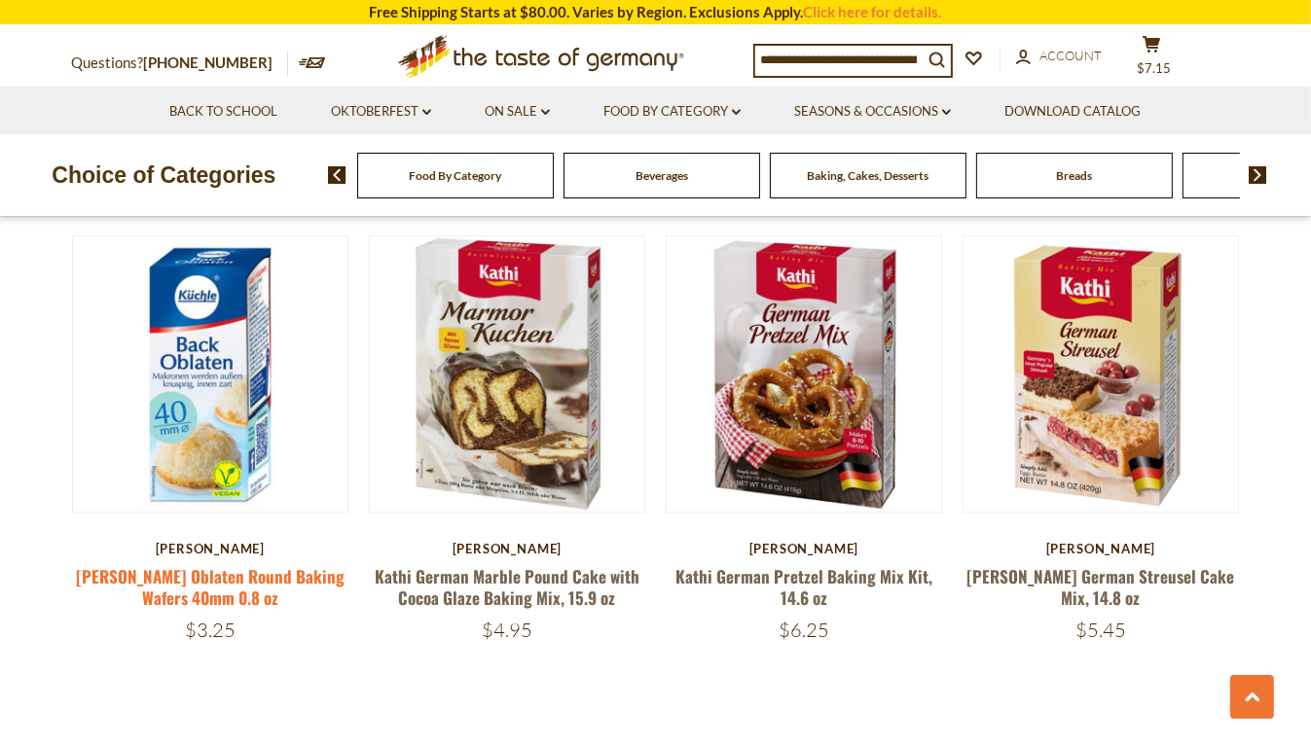
click at [229, 564] on link "[PERSON_NAME] Oblaten Round Baking Wafers 40mm 0.8 oz" at bounding box center [210, 586] width 269 height 45
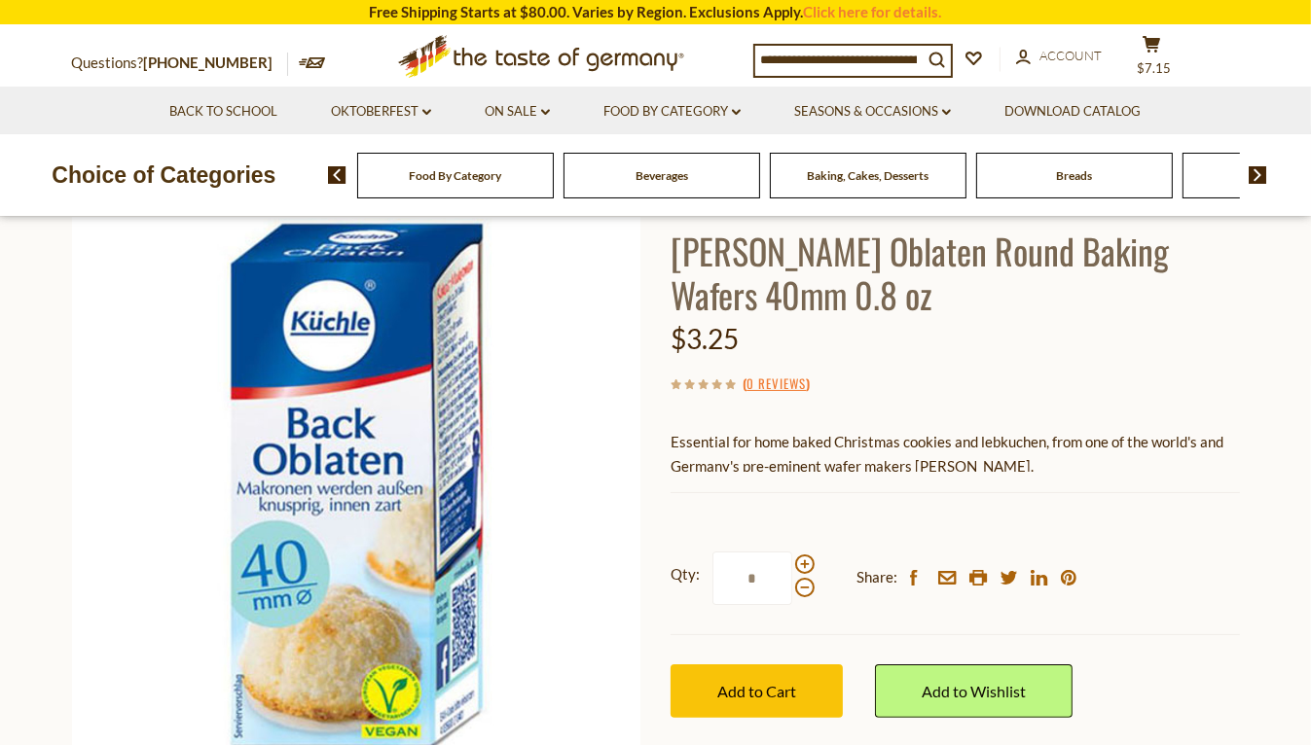
scroll to position [259, 0]
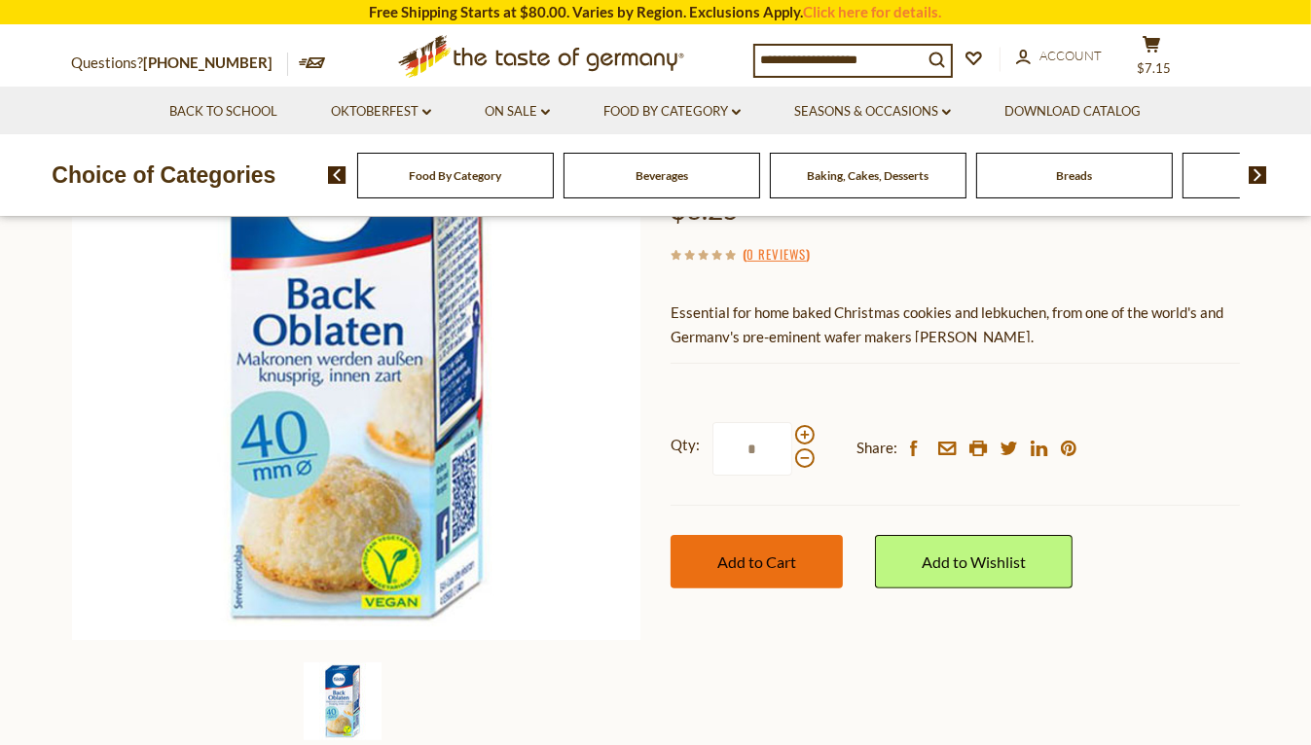
click at [710, 550] on button "Add to Cart" at bounding box center [756, 562] width 172 height 54
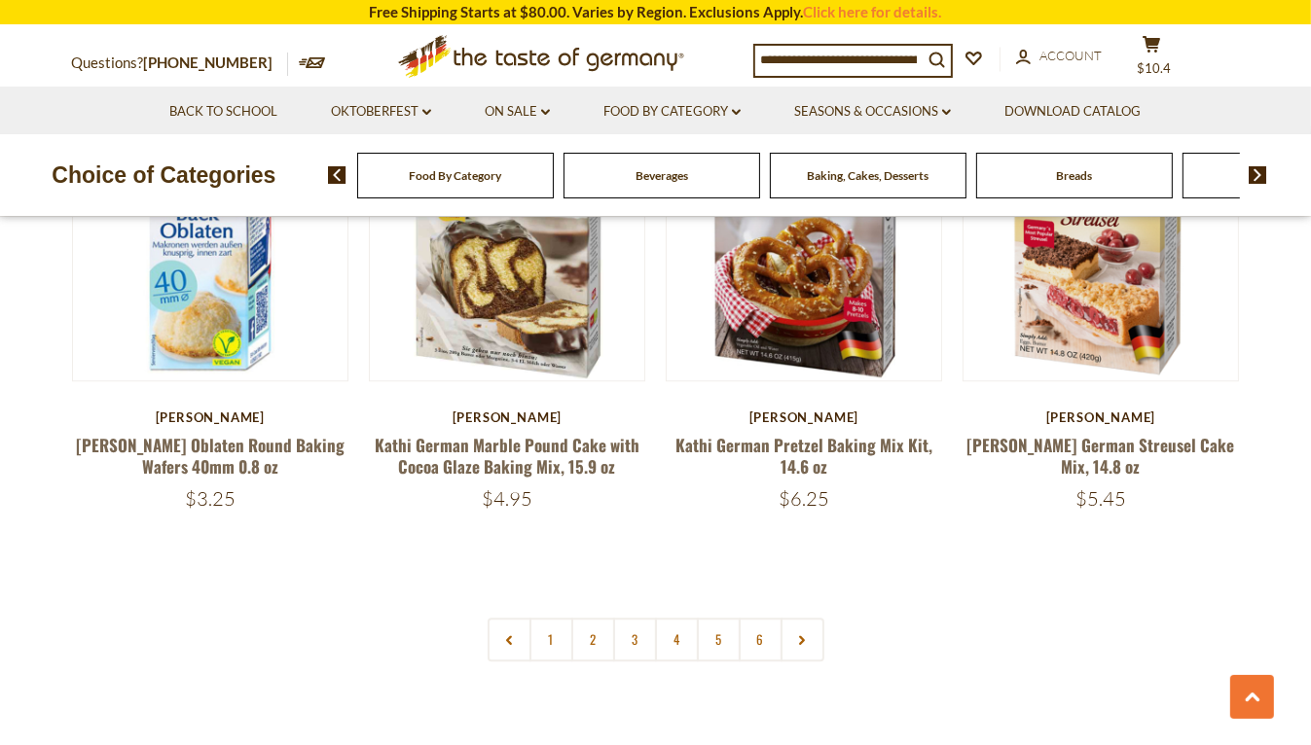
scroll to position [4444, 0]
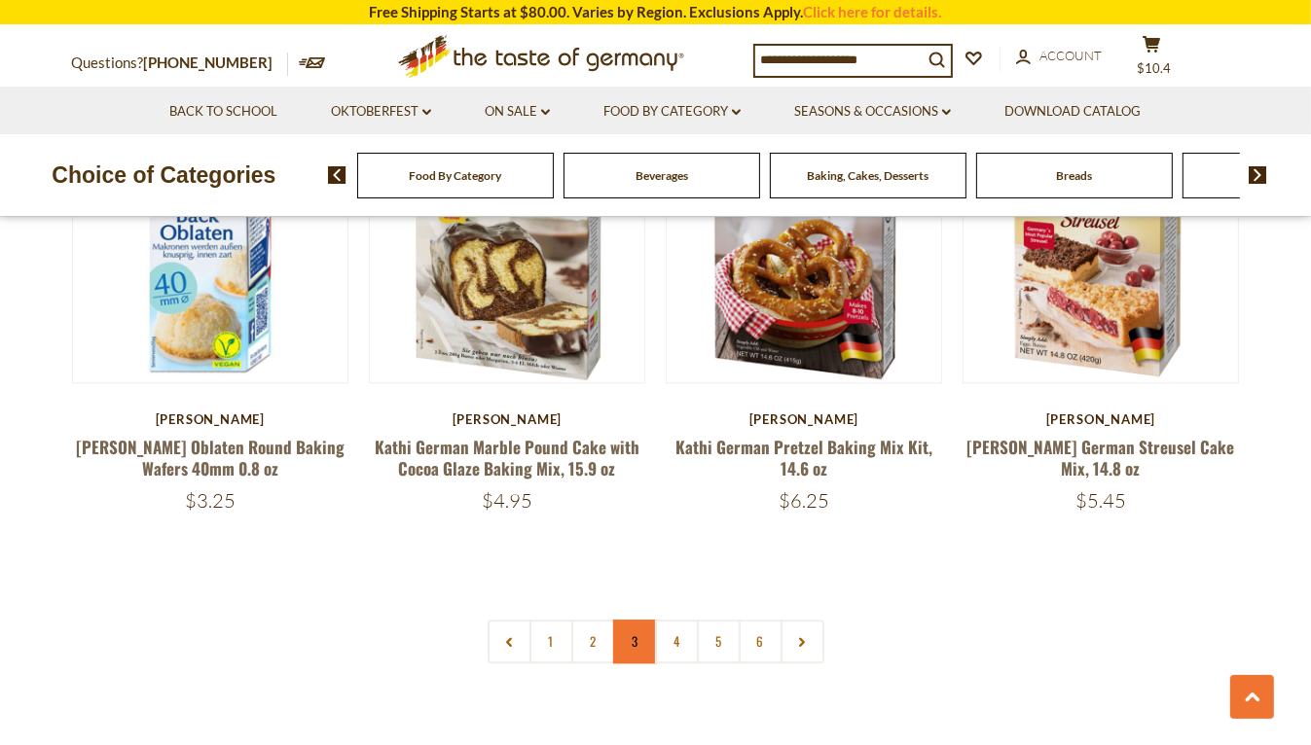
click at [635, 620] on link "3" at bounding box center [635, 642] width 44 height 44
click at [670, 620] on link "4" at bounding box center [677, 642] width 44 height 44
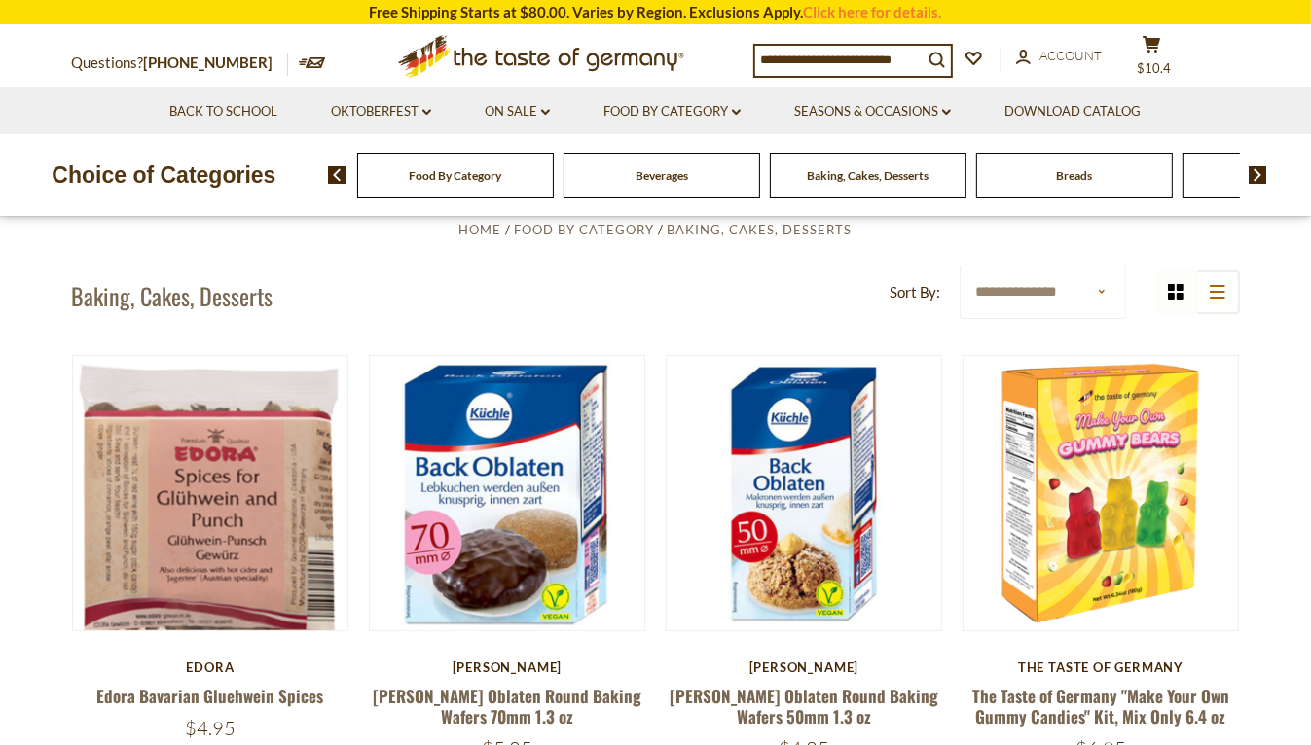
scroll to position [422, 0]
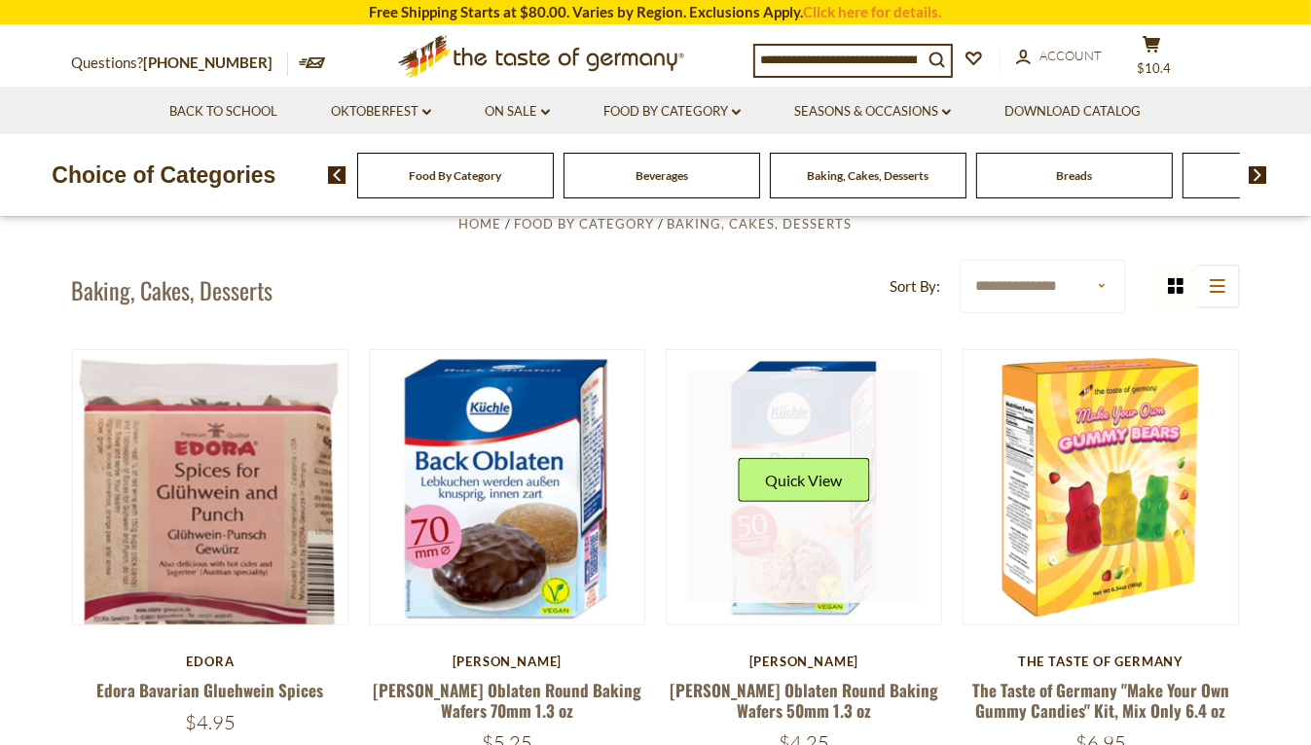
click at [829, 417] on link at bounding box center [804, 488] width 232 height 232
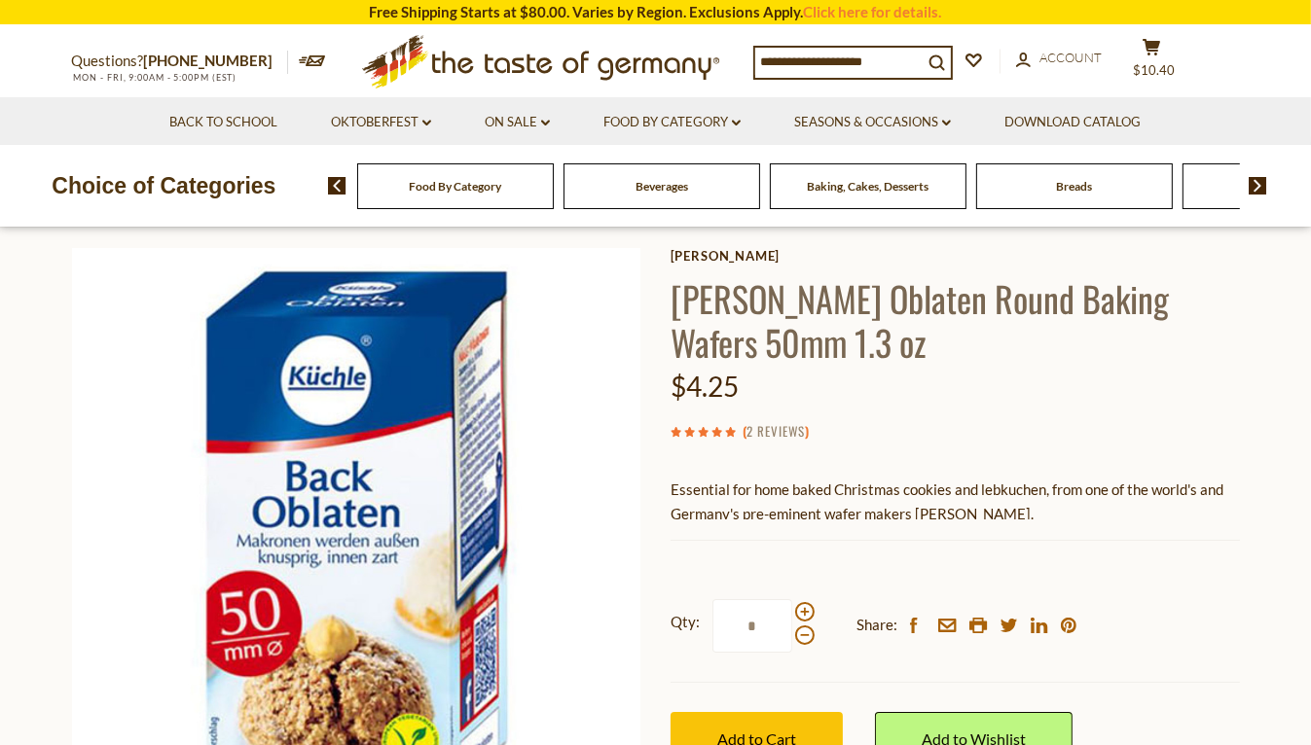
scroll to position [259, 0]
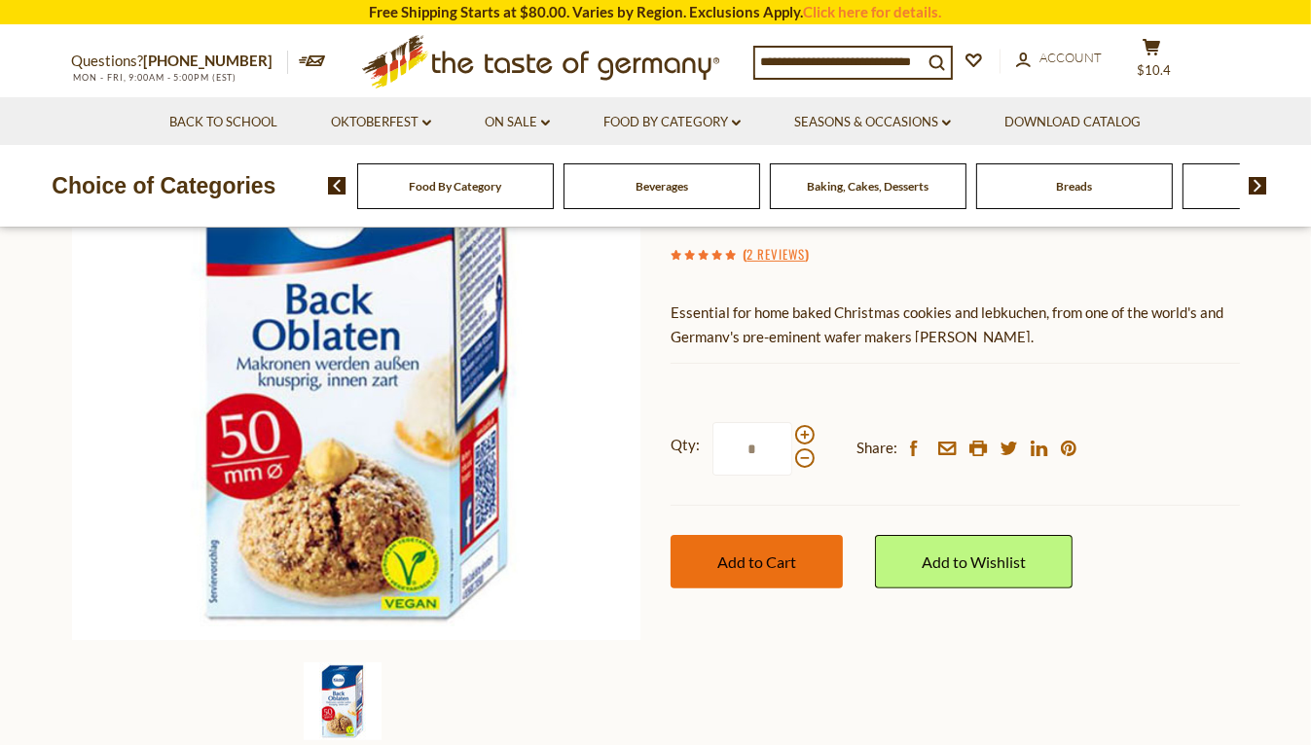
click at [785, 557] on span "Add to Cart" at bounding box center [756, 562] width 79 height 18
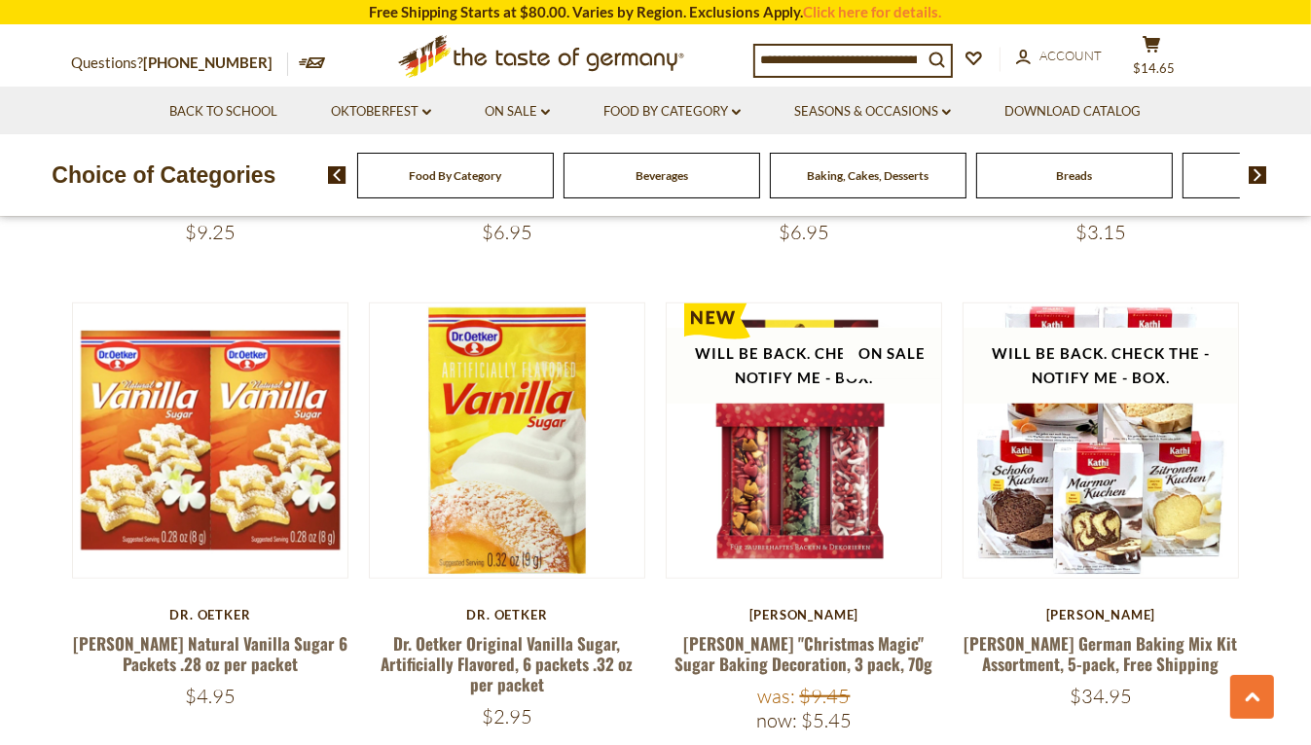
scroll to position [1460, 0]
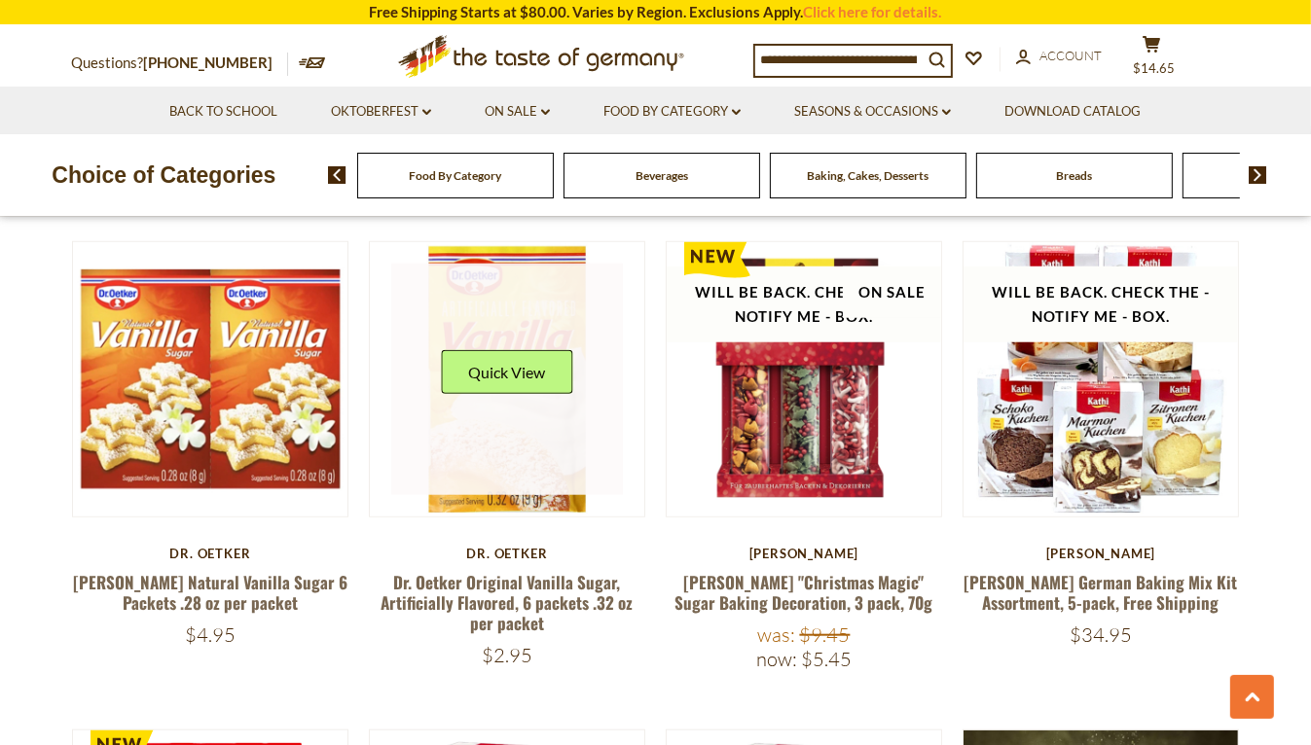
click at [517, 447] on link at bounding box center [507, 380] width 232 height 232
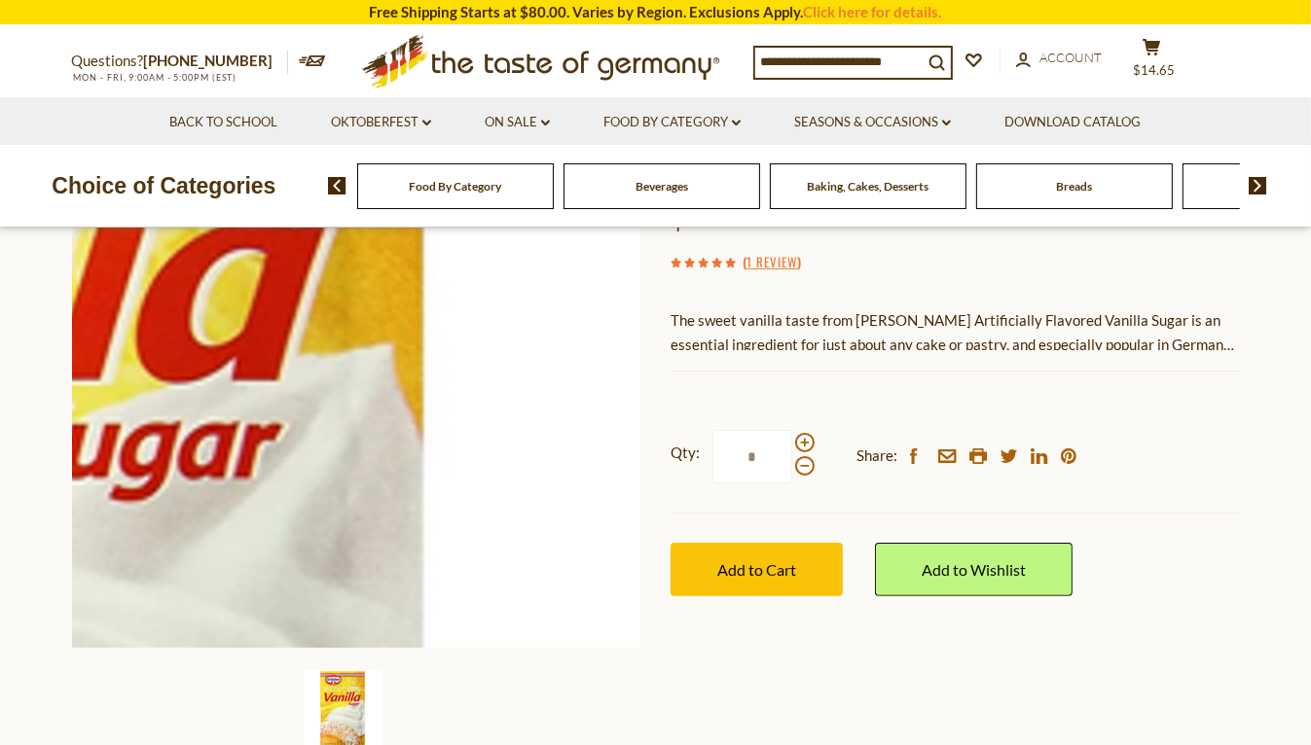
scroll to position [259, 0]
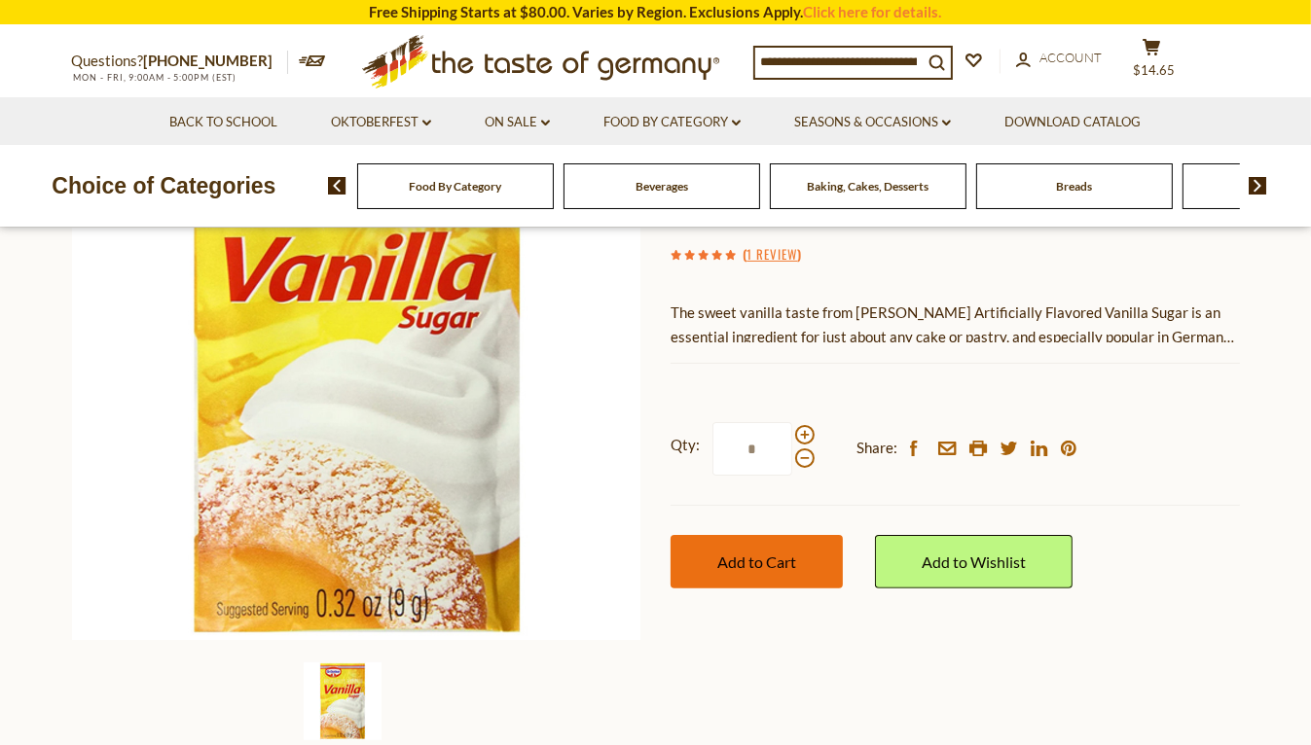
click at [728, 550] on button "Add to Cart" at bounding box center [756, 562] width 172 height 54
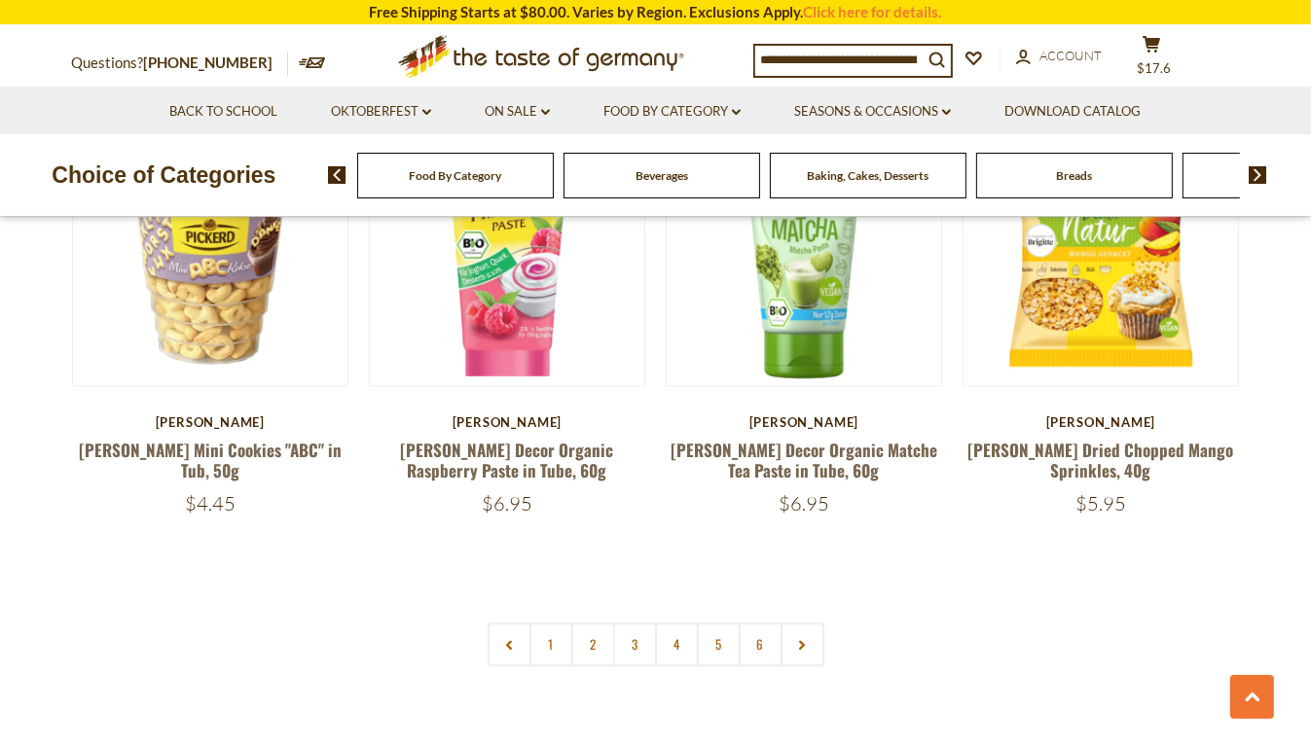
scroll to position [4573, 0]
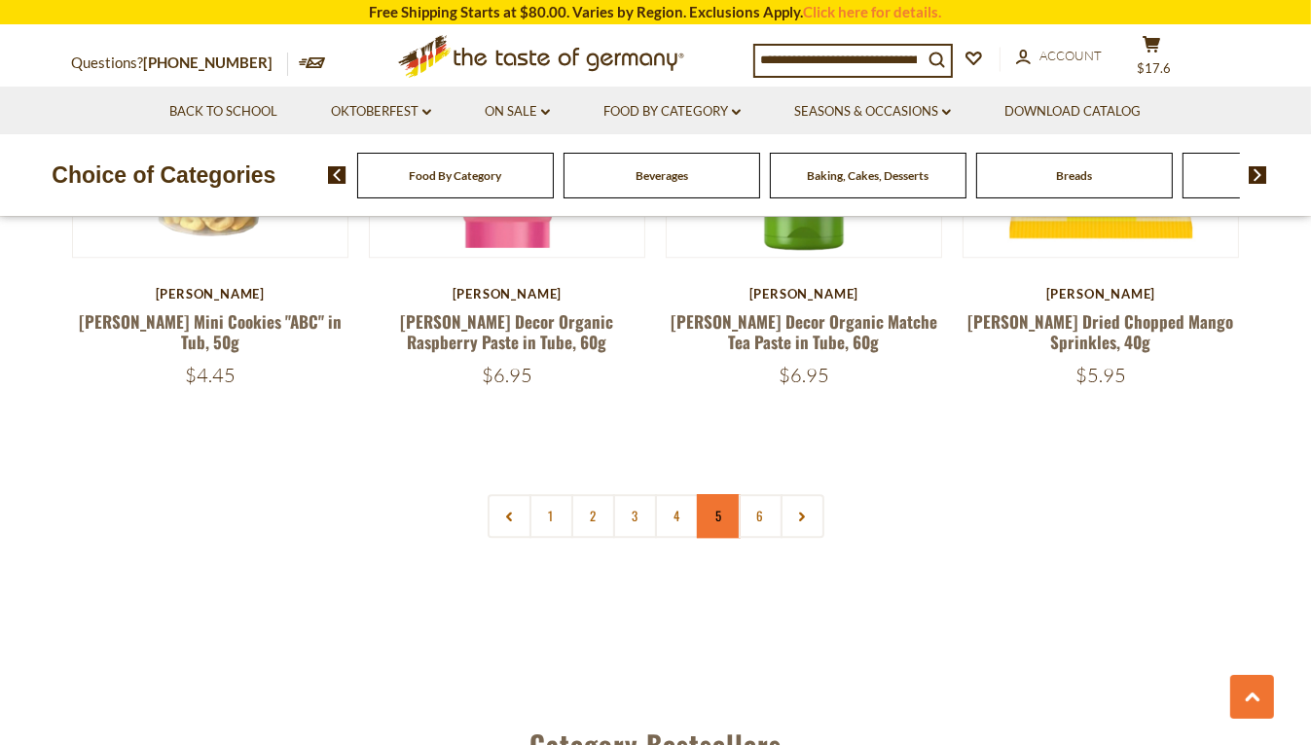
click at [710, 496] on link "5" at bounding box center [719, 516] width 44 height 44
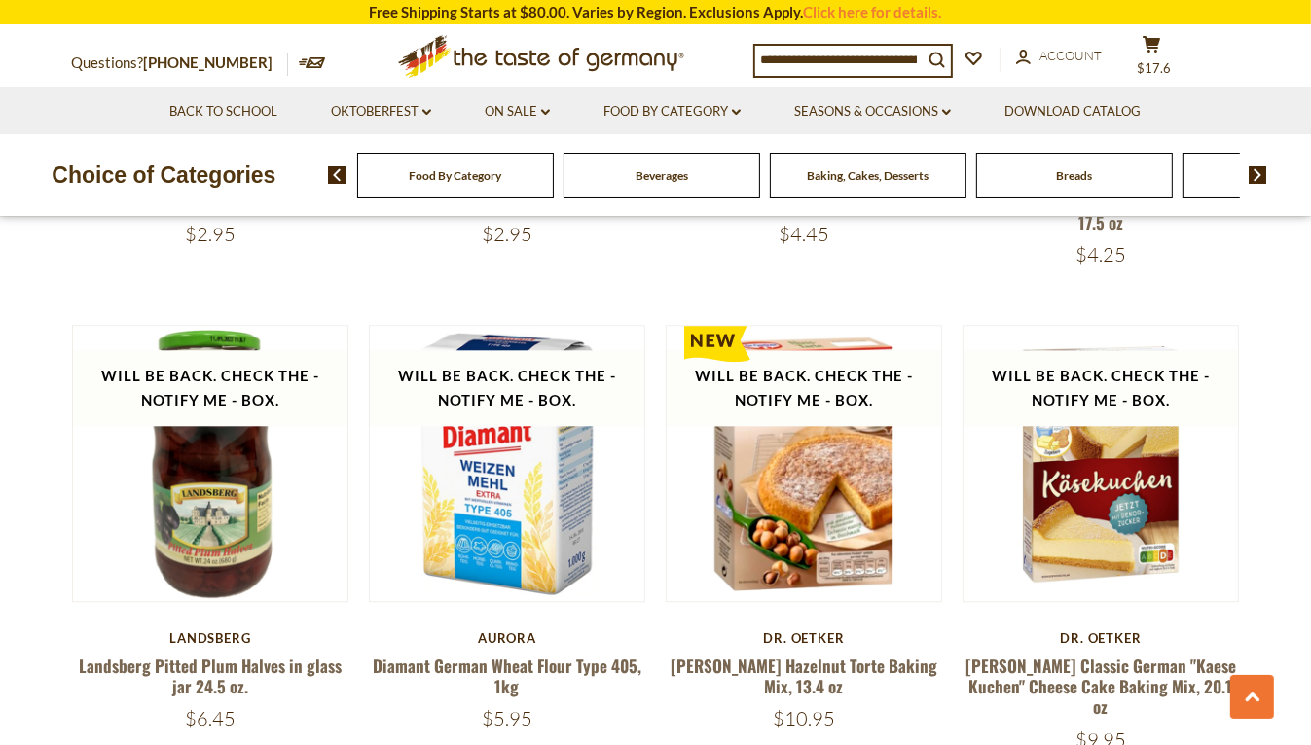
scroll to position [4444, 0]
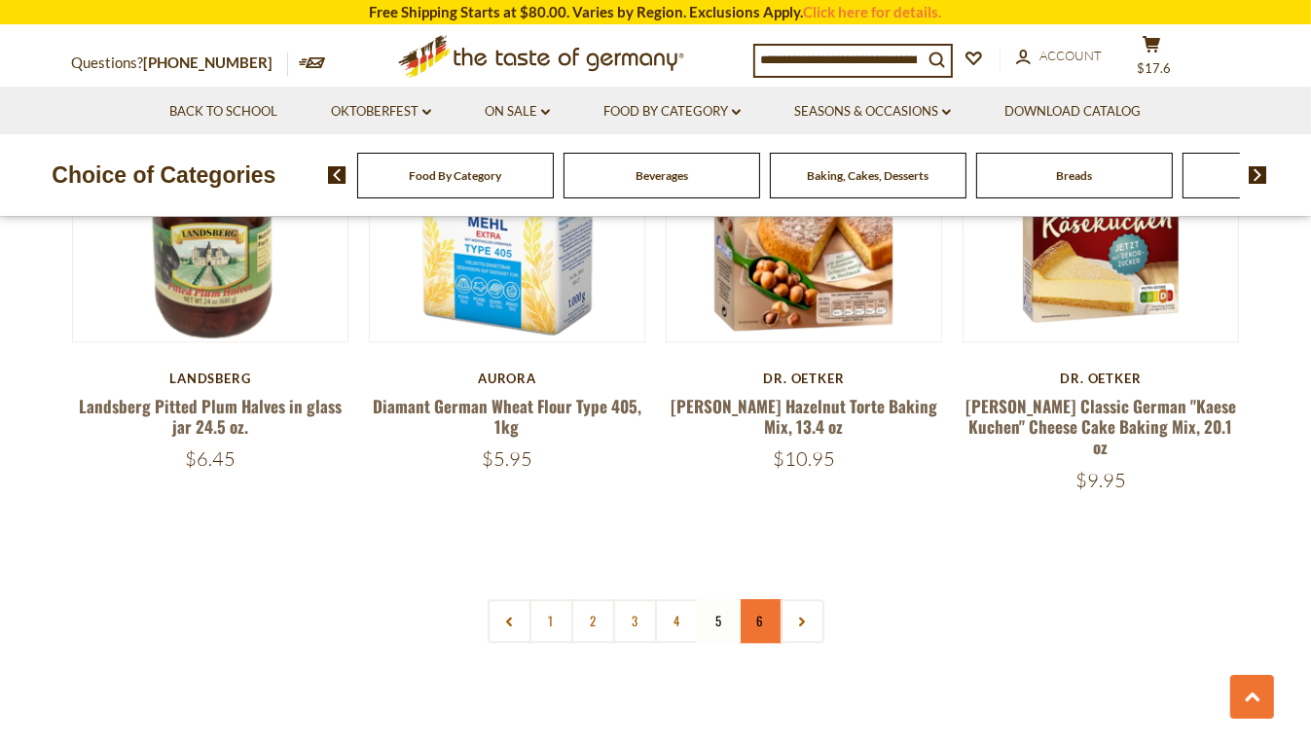
click at [752, 599] on link "6" at bounding box center [761, 621] width 44 height 44
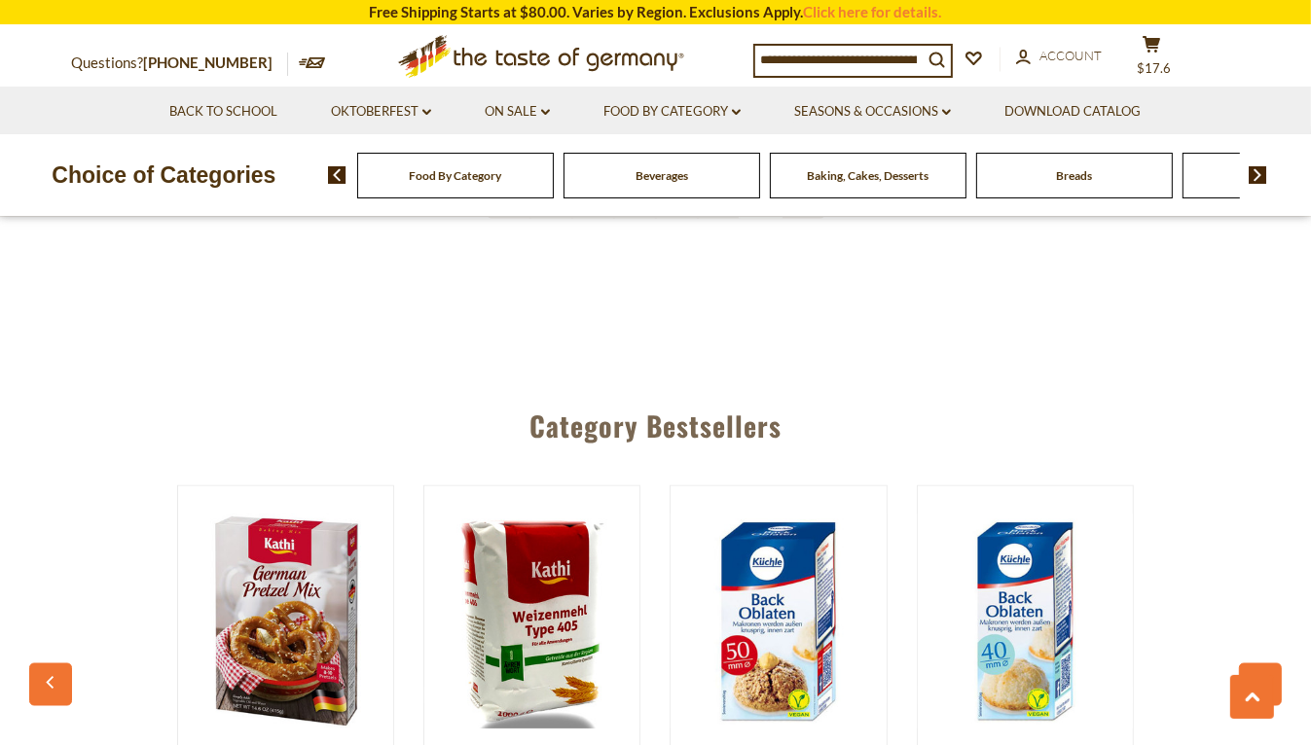
scroll to position [2627, 0]
